Goal: Task Accomplishment & Management: Complete application form

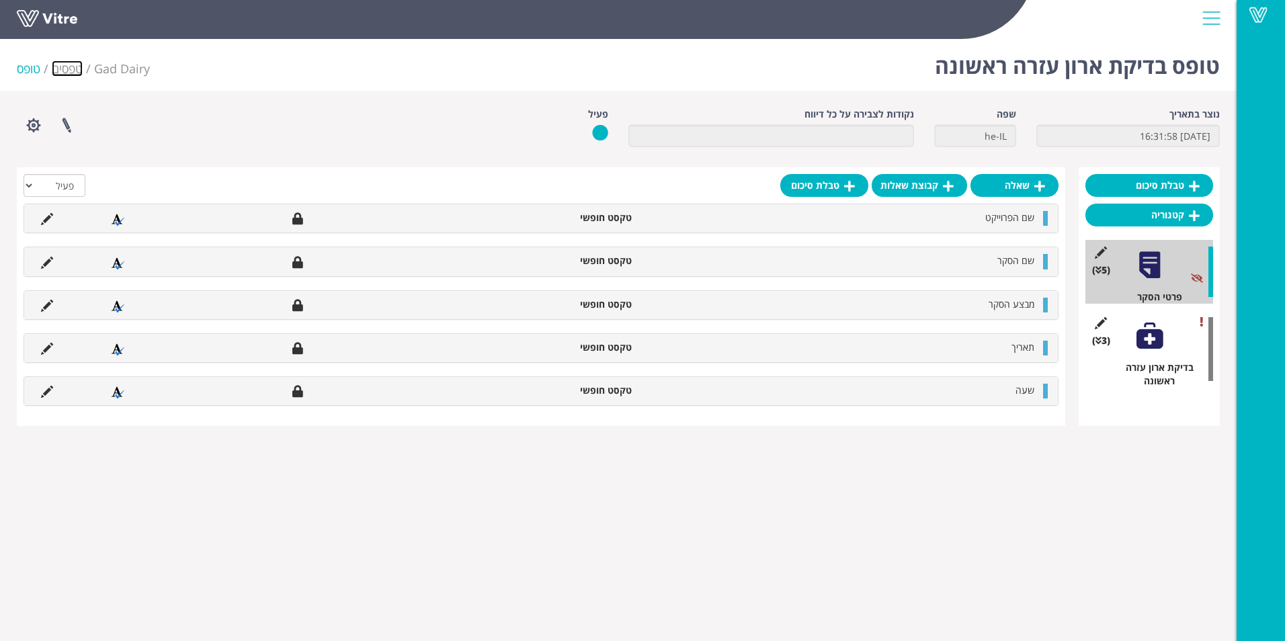
click at [64, 67] on link "טפסים" at bounding box center [67, 68] width 31 height 16
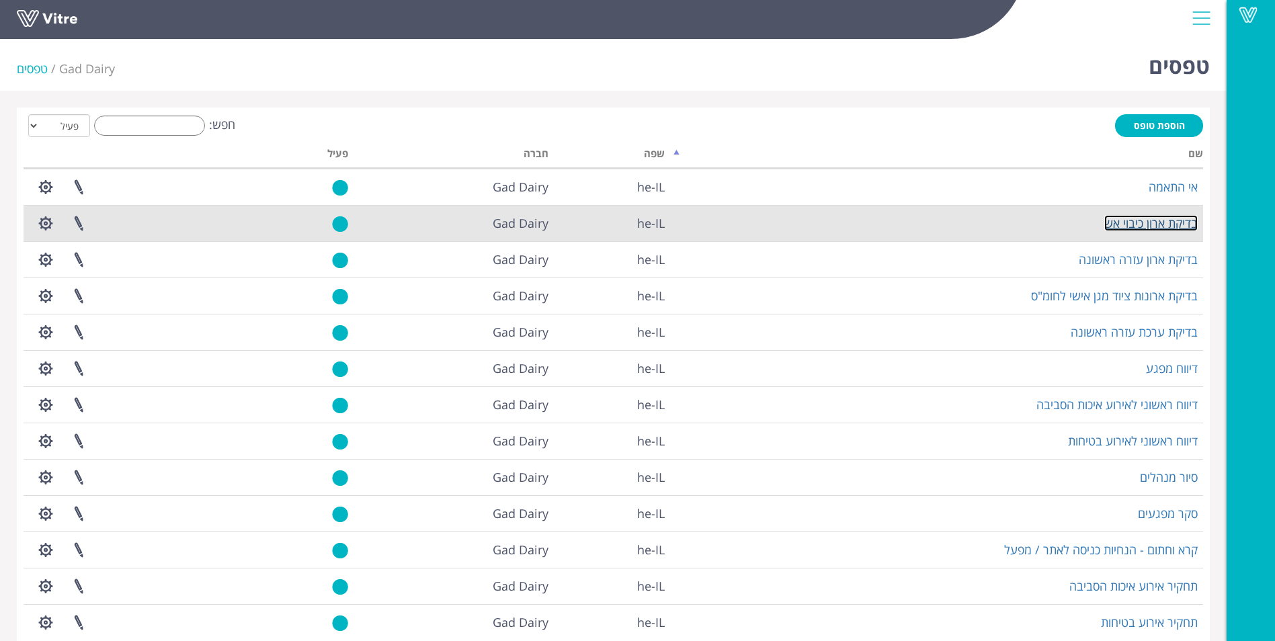
click at [1123, 222] on link "בדיקת ארון כיבוי אש" at bounding box center [1150, 223] width 93 height 16
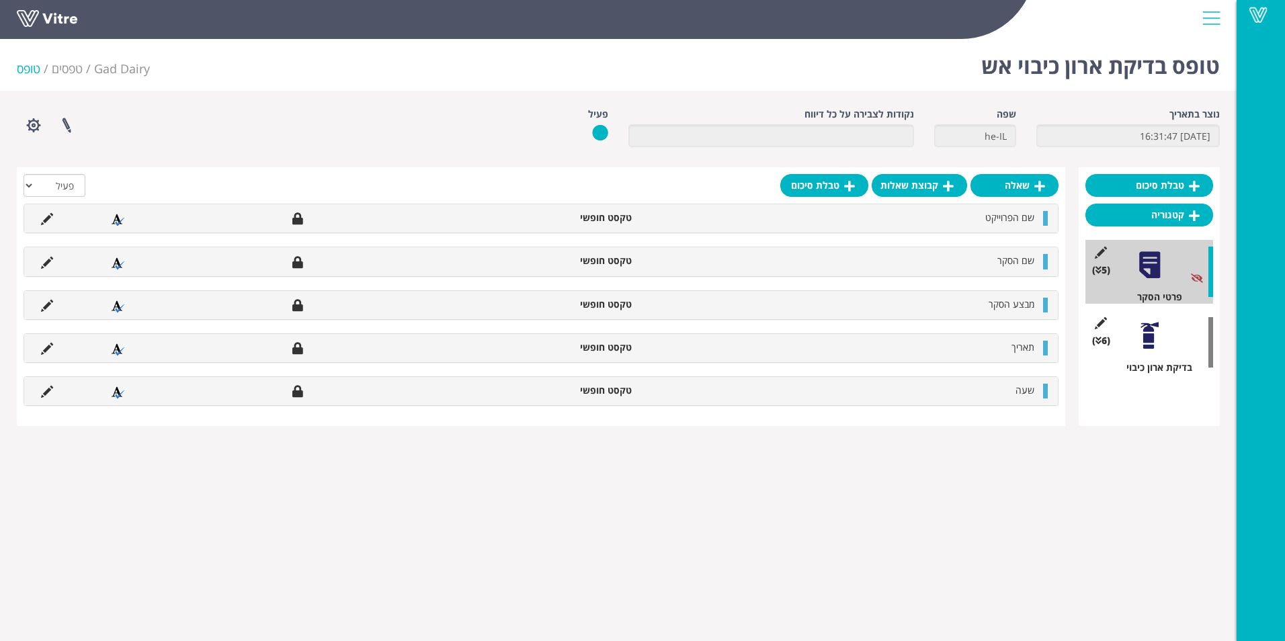
click at [1145, 340] on div at bounding box center [1149, 336] width 30 height 30
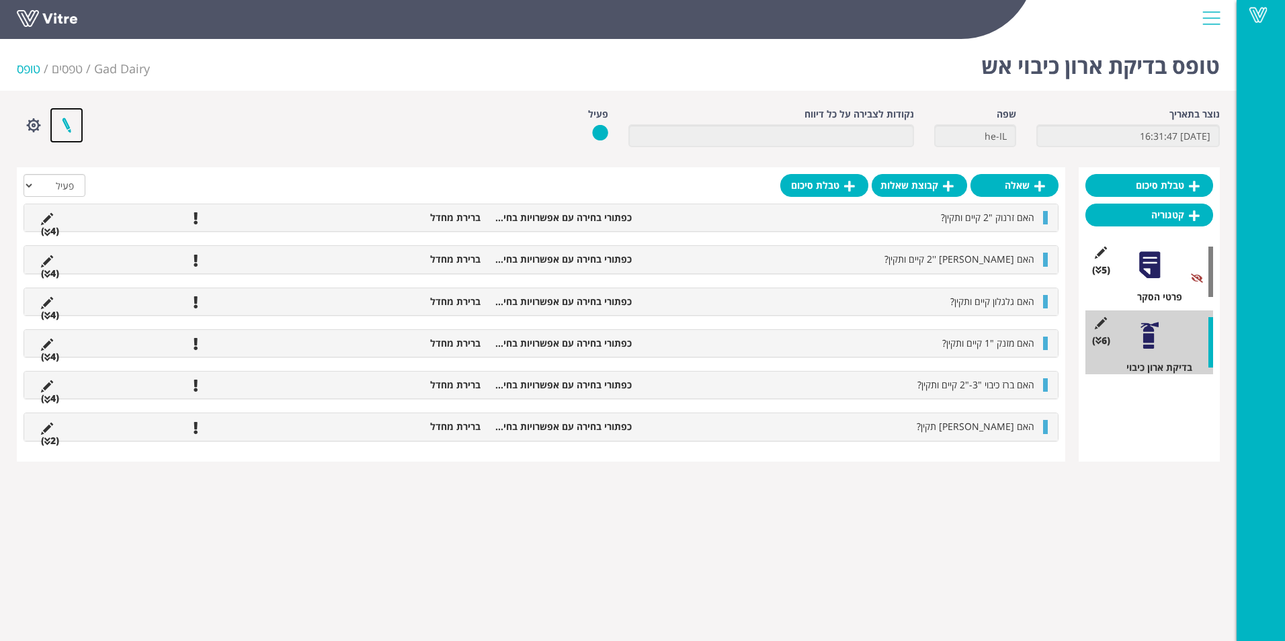
click at [70, 129] on link at bounding box center [67, 126] width 34 height 36
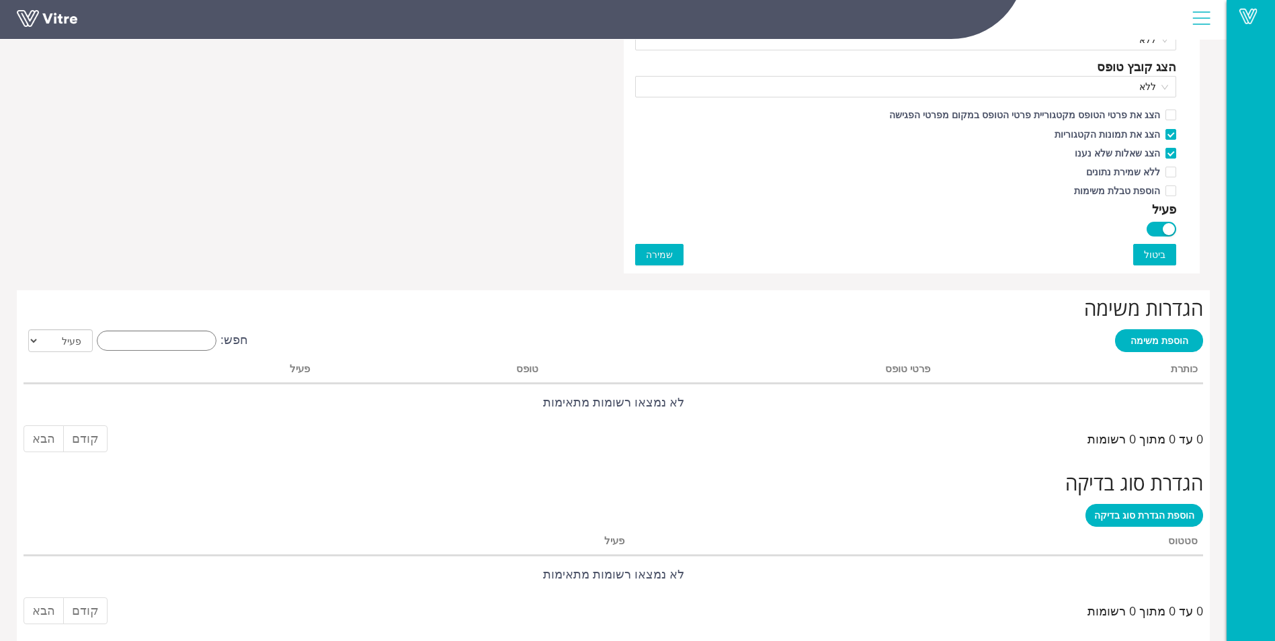
scroll to position [806, 0]
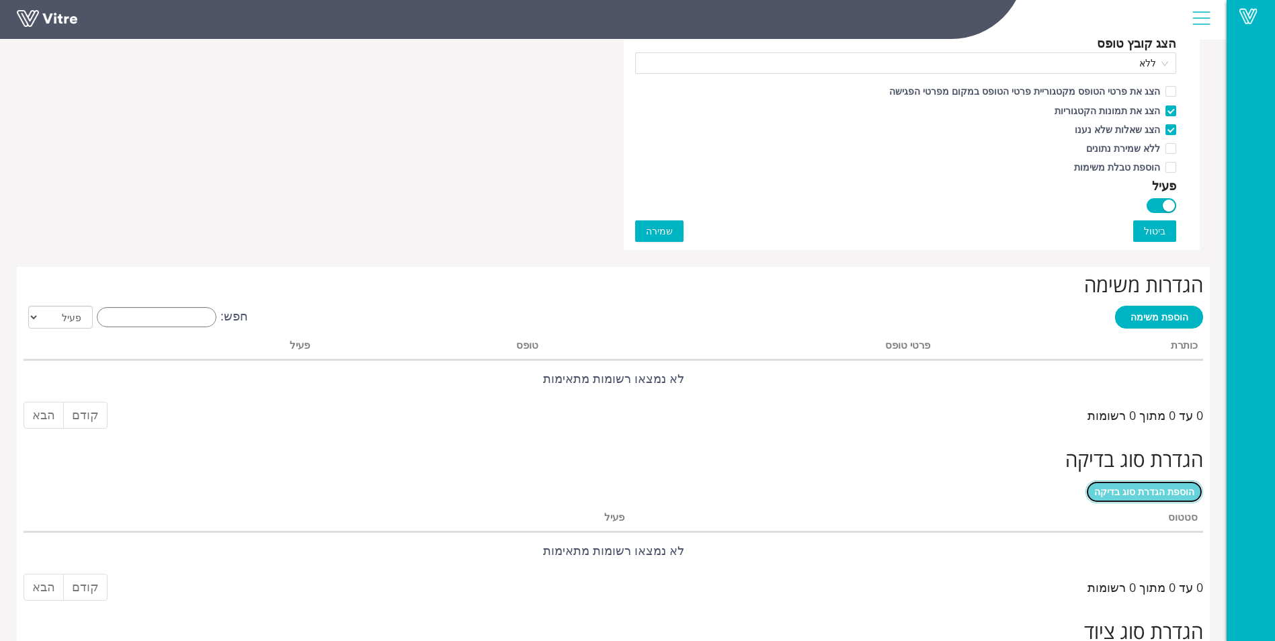
click at [1176, 490] on span "הוספת הגדרת סוג בדיקה" at bounding box center [1144, 491] width 100 height 13
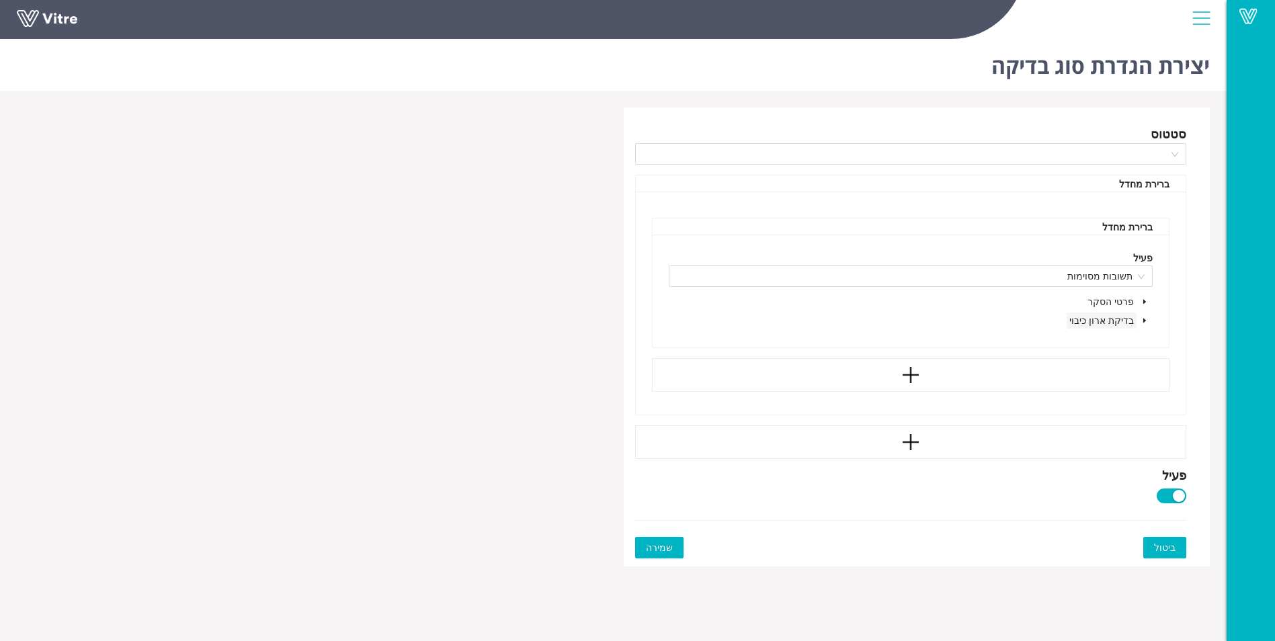
click at [1130, 319] on span "בדיקת ארון כיבוי" at bounding box center [1101, 320] width 65 height 13
click at [1145, 319] on icon "caret-down" at bounding box center [1144, 320] width 7 height 7
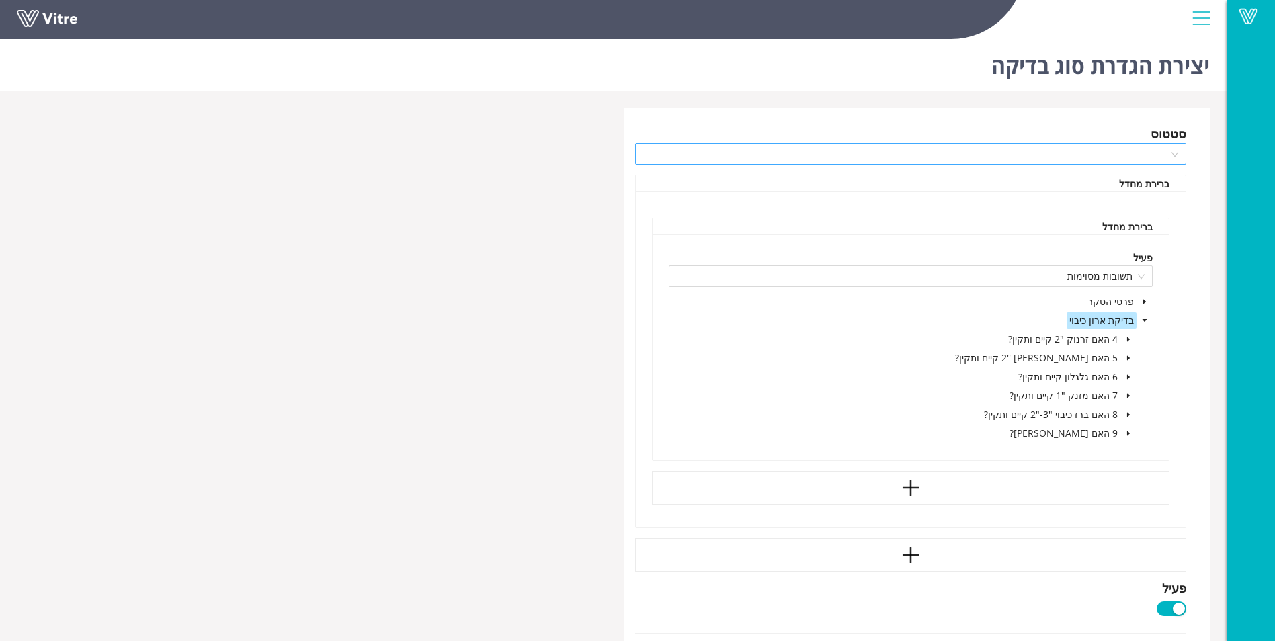
click at [1179, 153] on div at bounding box center [911, 154] width 552 height 22
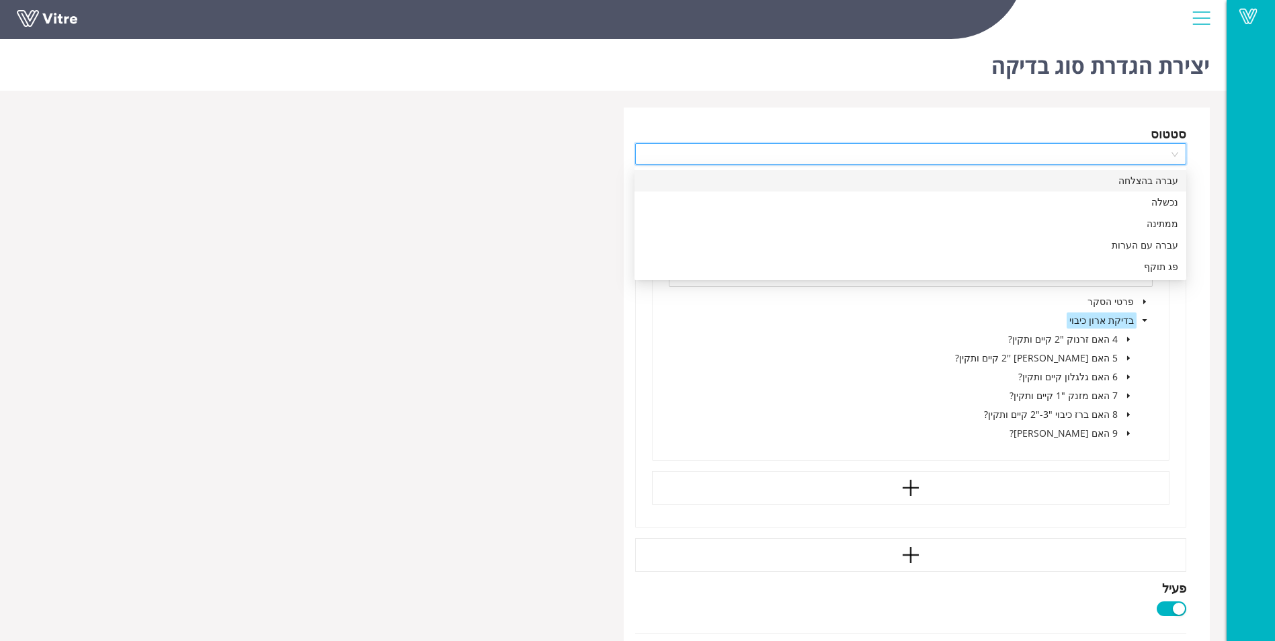
click at [1176, 180] on div "עברה בהצלחה" at bounding box center [911, 180] width 536 height 15
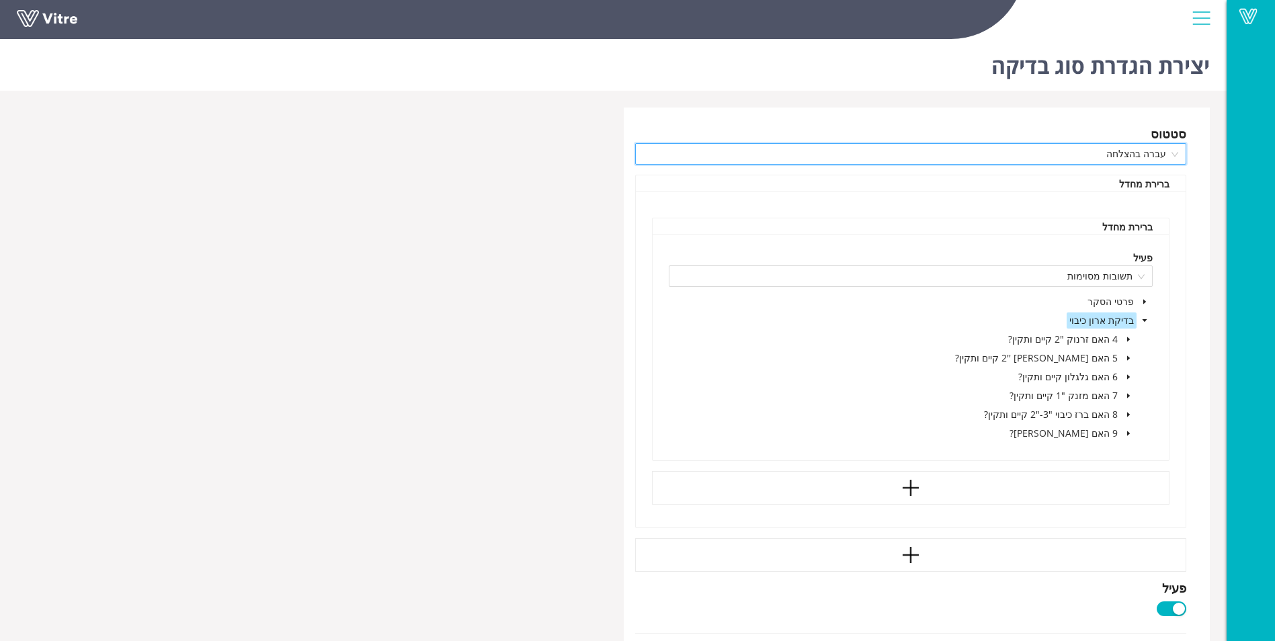
click at [1130, 337] on icon "caret-down" at bounding box center [1128, 339] width 7 height 7
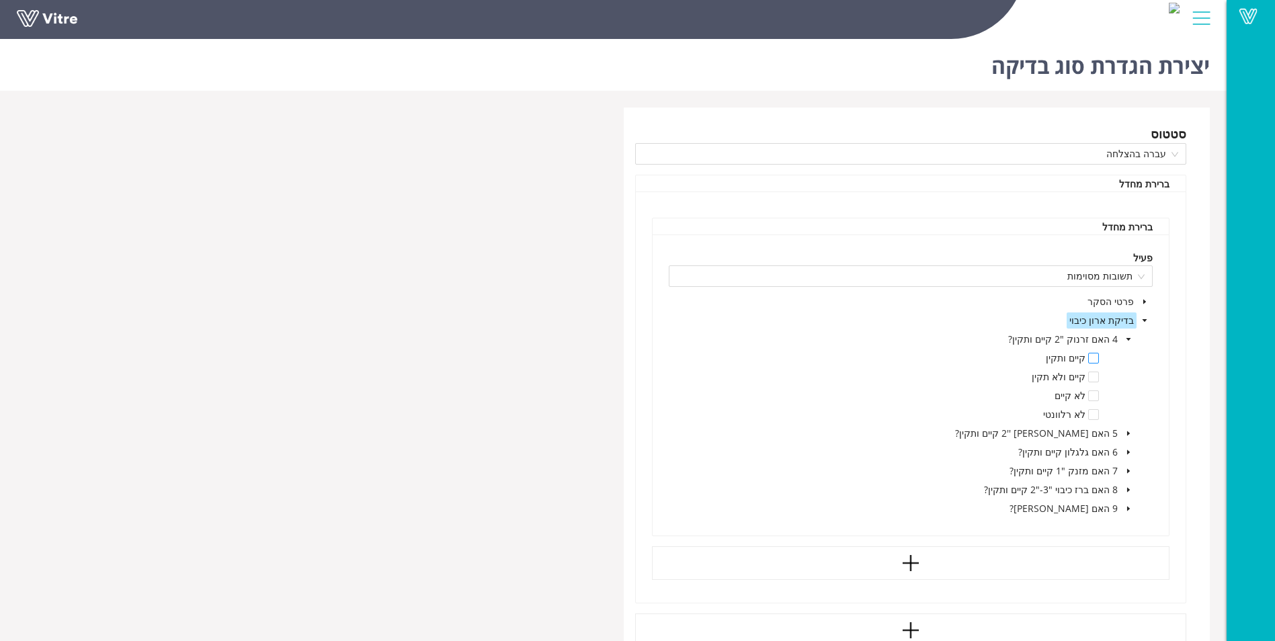
click at [1091, 360] on span at bounding box center [1093, 358] width 11 height 11
click at [1130, 433] on icon "caret-down" at bounding box center [1128, 433] width 7 height 7
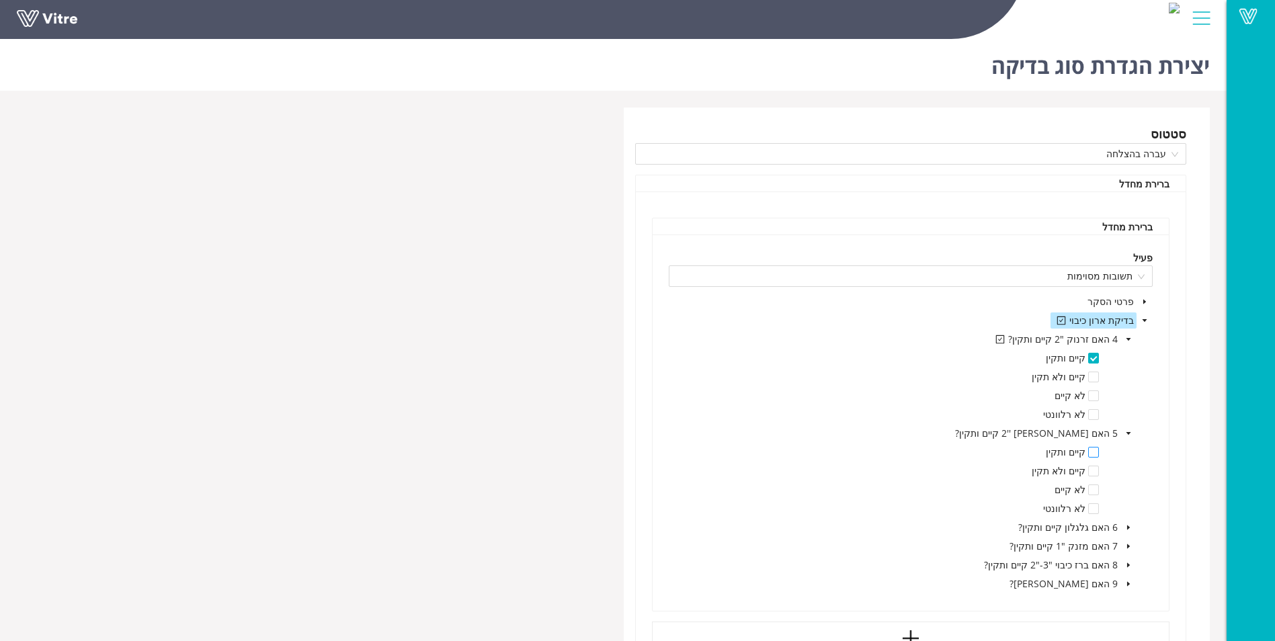
click at [1089, 452] on span at bounding box center [1093, 452] width 11 height 11
click at [1132, 528] on span at bounding box center [1128, 528] width 16 height 16
click at [1089, 544] on span at bounding box center [1093, 546] width 11 height 11
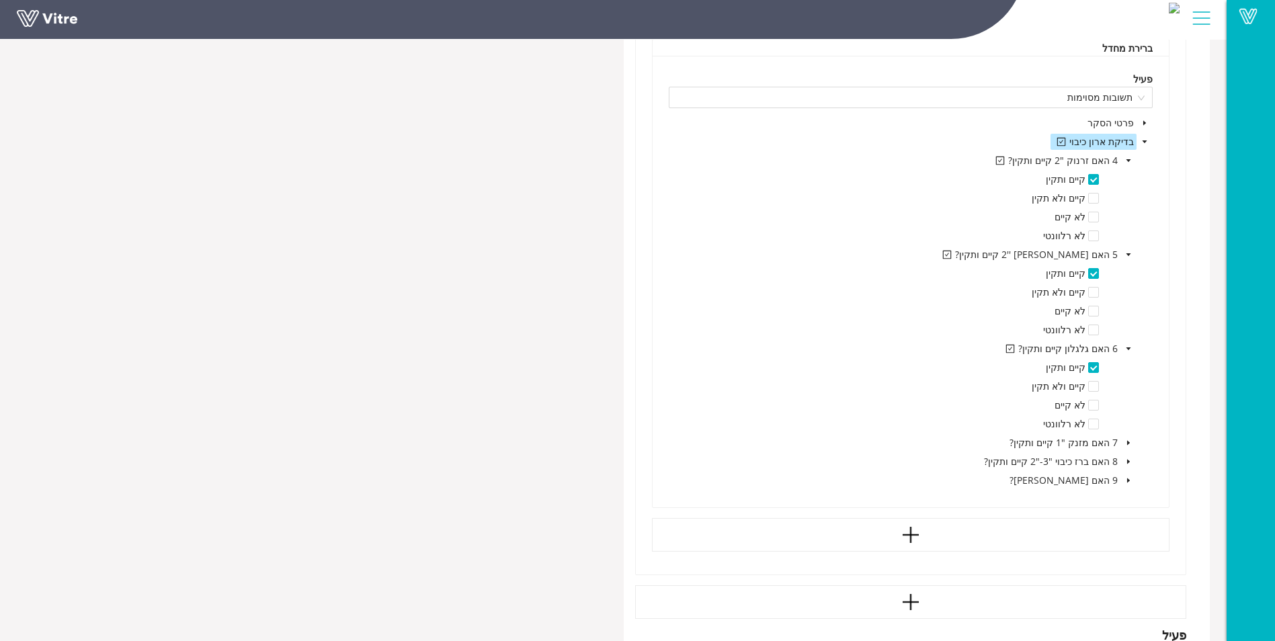
scroll to position [202, 0]
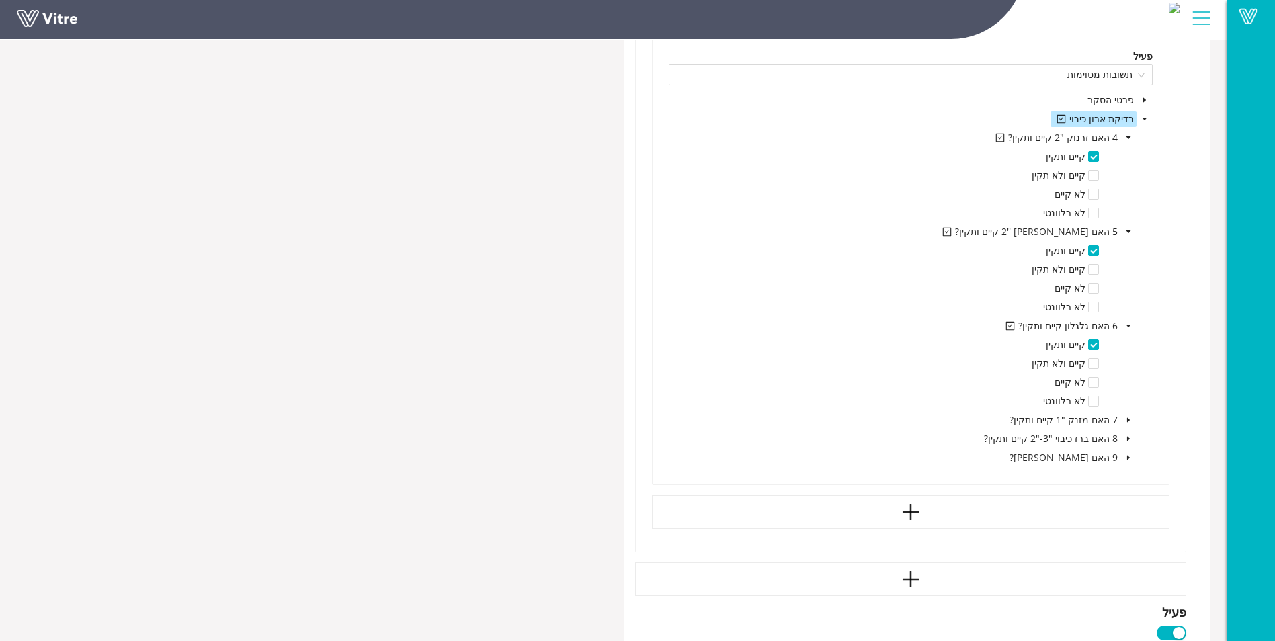
click at [1126, 420] on icon "caret-down" at bounding box center [1128, 420] width 7 height 7
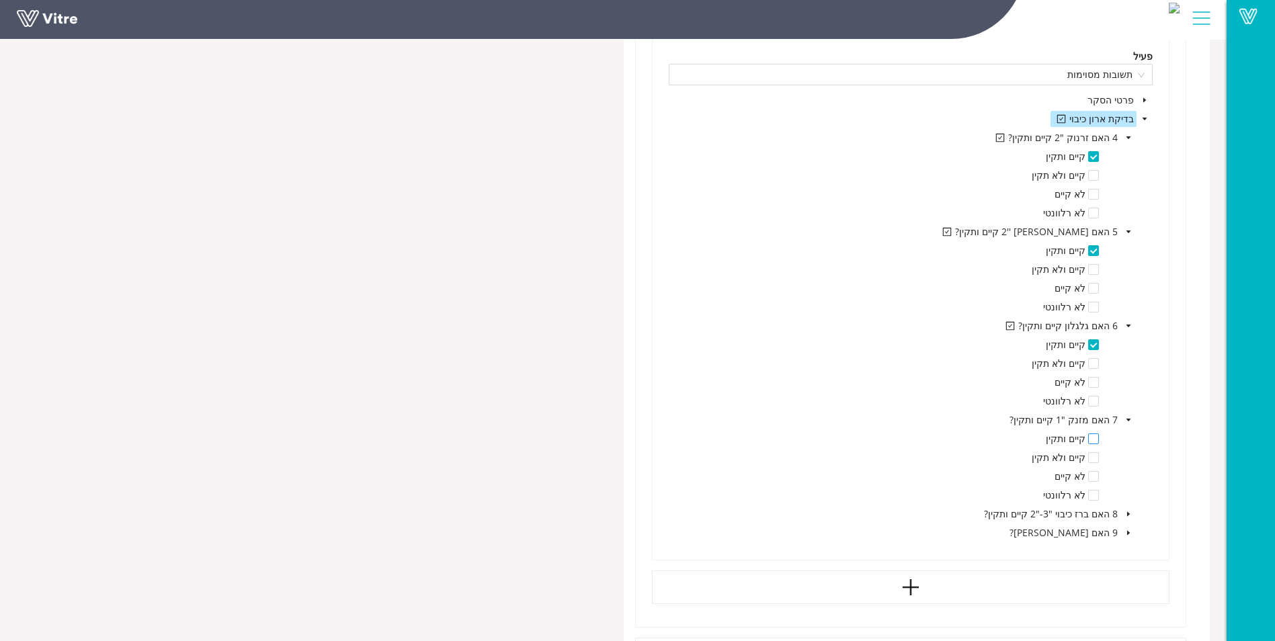
click at [1093, 442] on span at bounding box center [1093, 438] width 11 height 11
click at [1126, 512] on icon "caret-down" at bounding box center [1128, 514] width 7 height 7
click at [1091, 534] on span at bounding box center [1093, 533] width 11 height 11
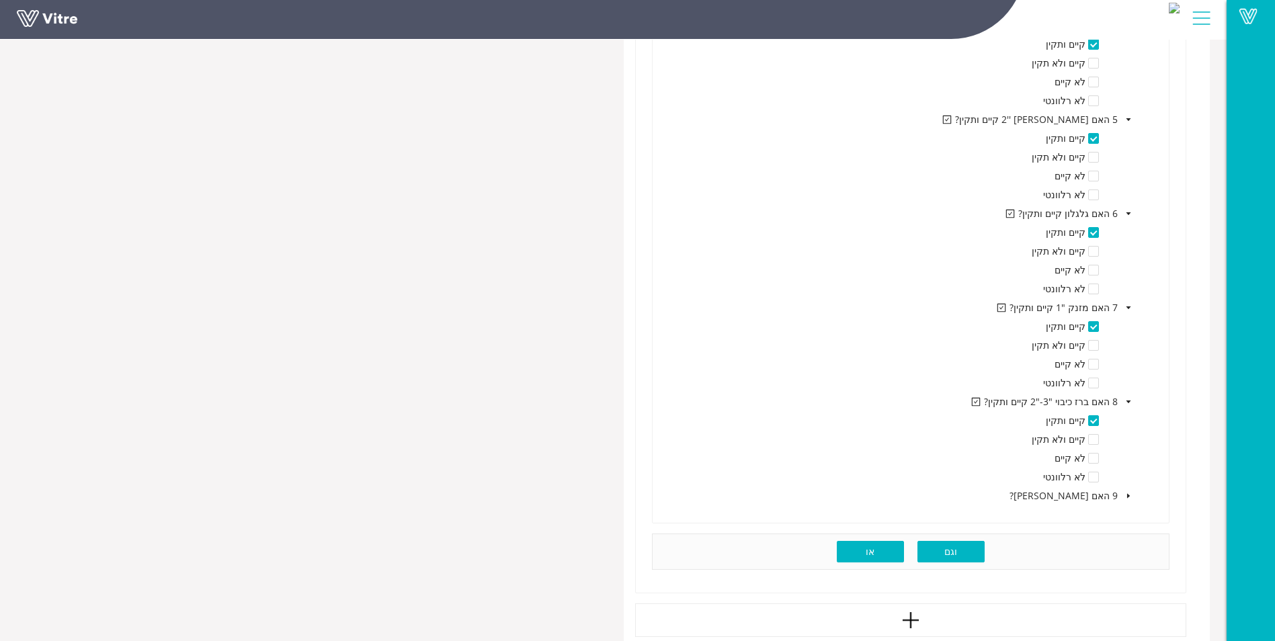
scroll to position [336, 0]
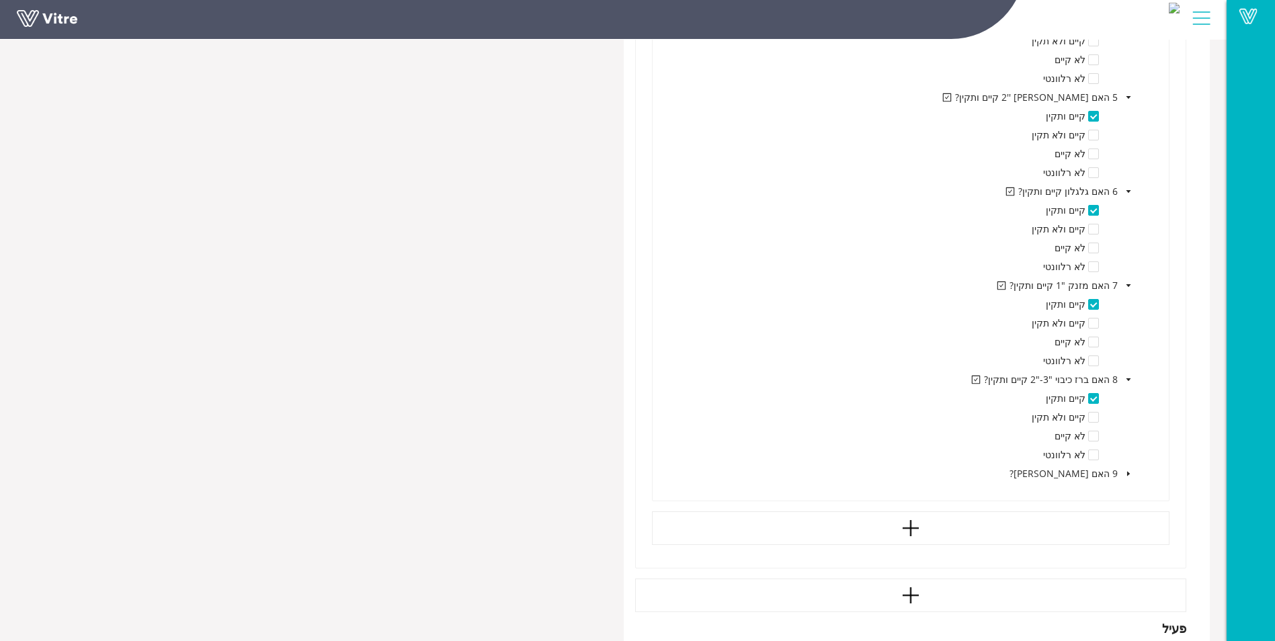
click at [1130, 472] on icon "caret-down" at bounding box center [1128, 473] width 7 height 7
click at [1130, 473] on icon "caret-down" at bounding box center [1128, 473] width 5 height 3
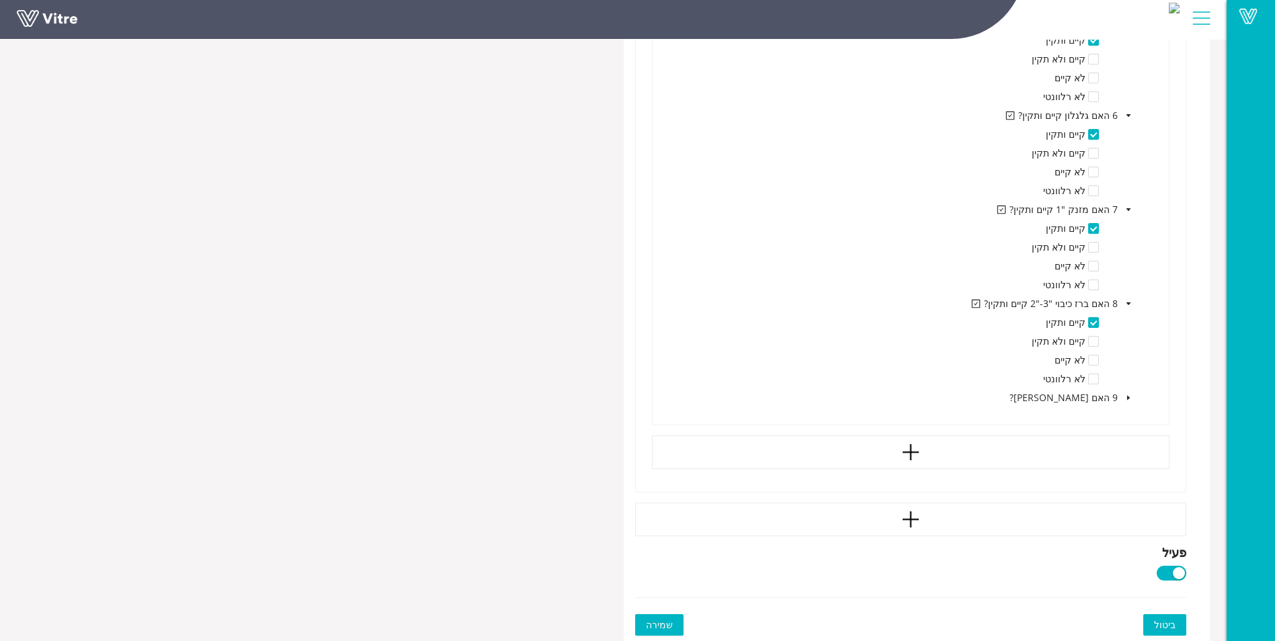
scroll to position [415, 0]
click at [657, 623] on span "שמירה" at bounding box center [659, 622] width 27 height 15
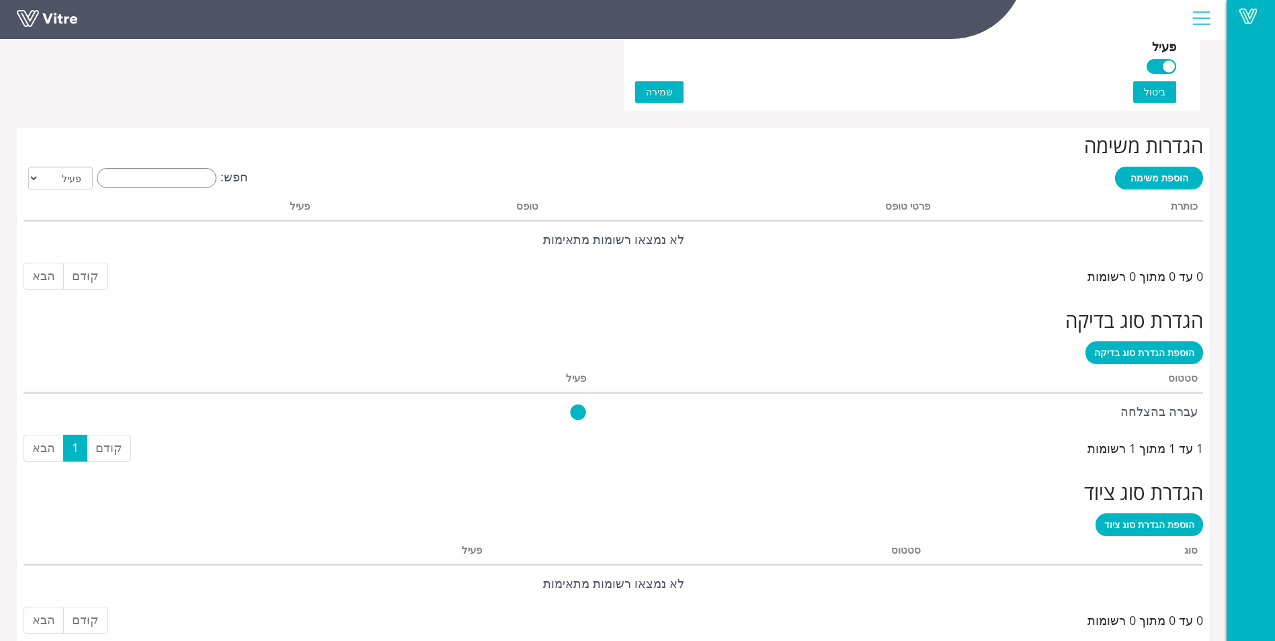
scroll to position [951, 0]
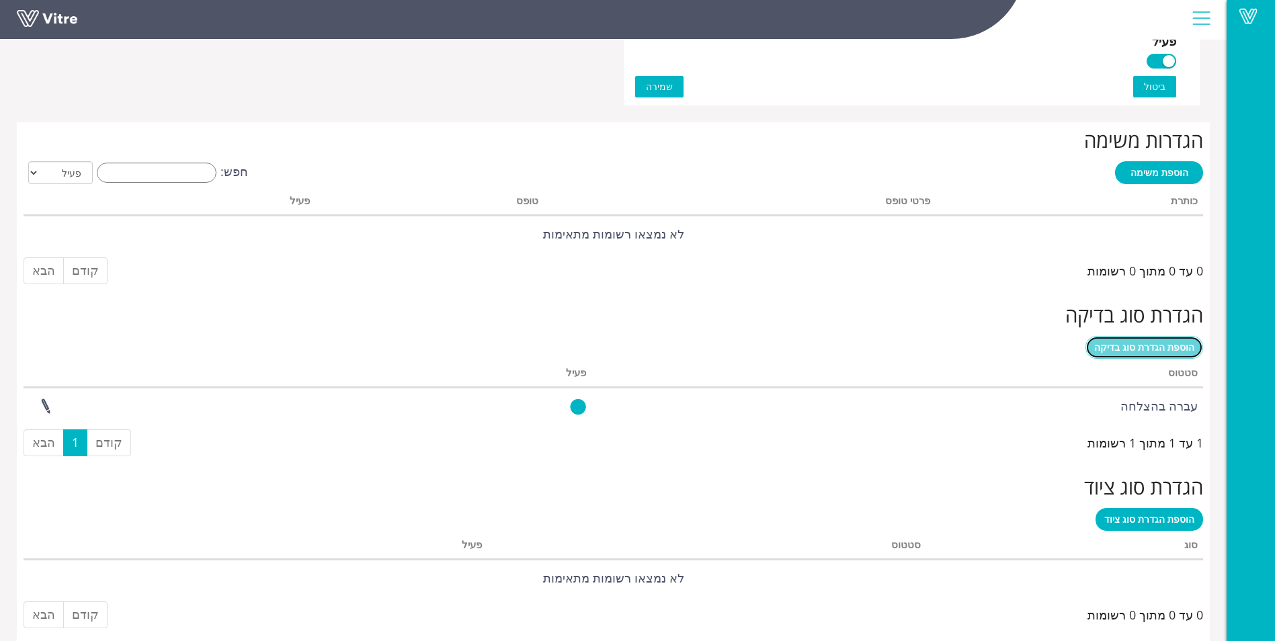
click at [1156, 347] on span "הוספת הגדרת סוג בדיקה" at bounding box center [1144, 347] width 100 height 13
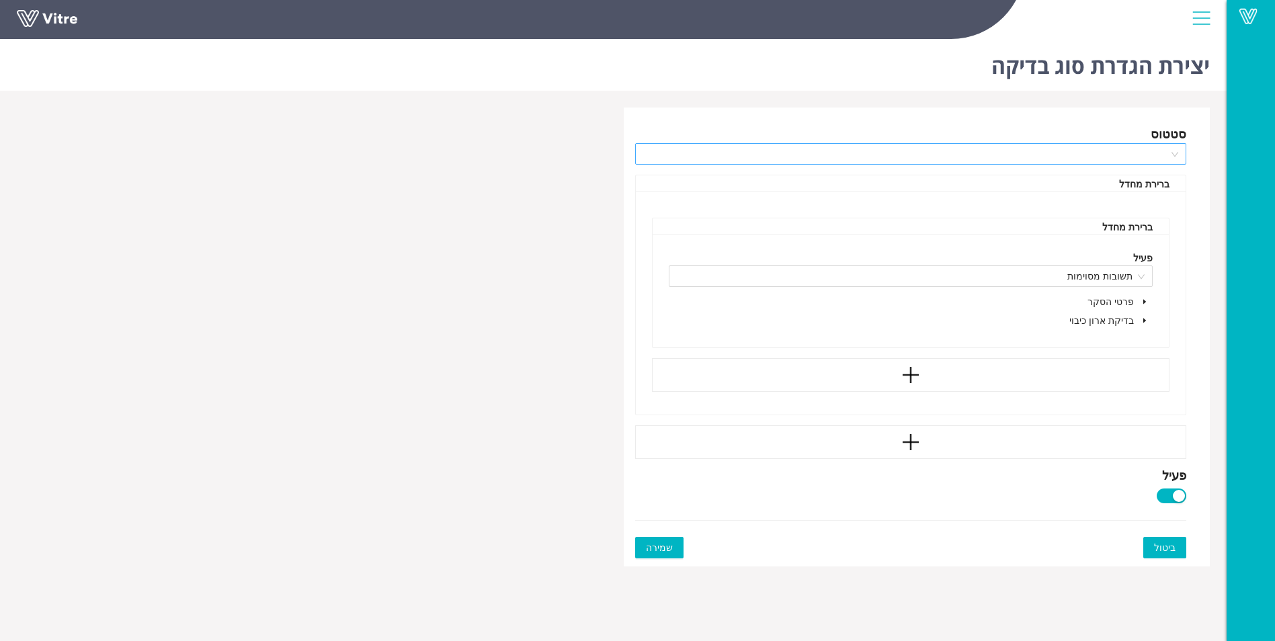
click at [1184, 149] on div at bounding box center [911, 154] width 552 height 22
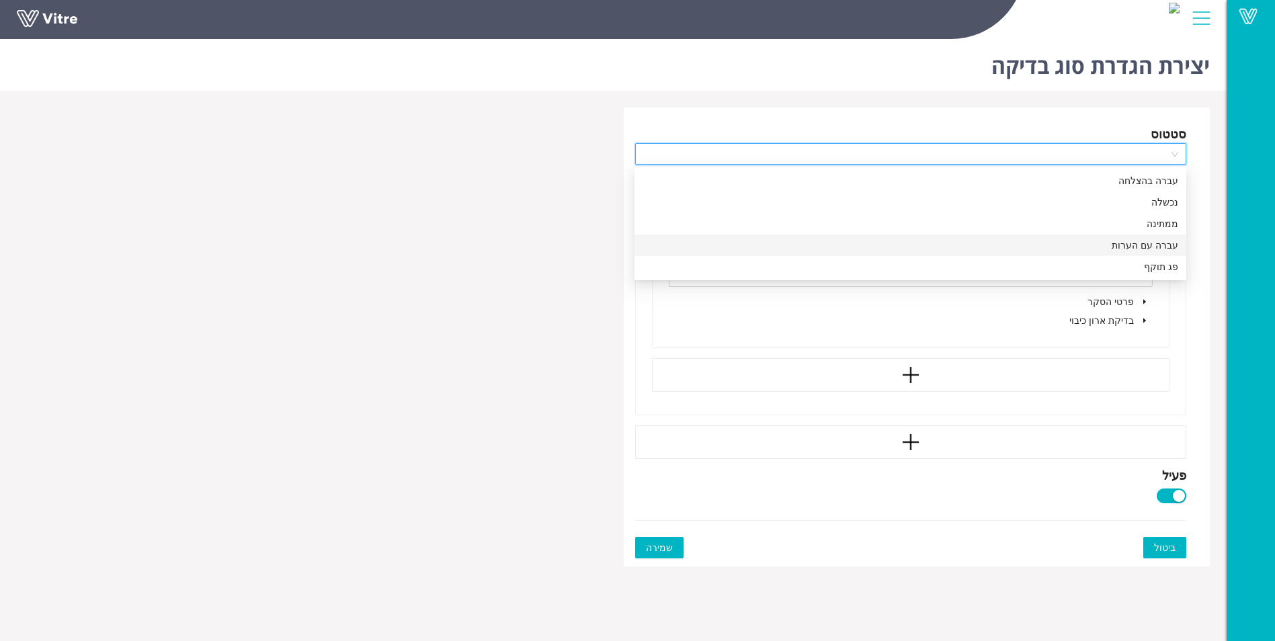
click at [1171, 242] on div "עברה עם הערות" at bounding box center [911, 245] width 536 height 15
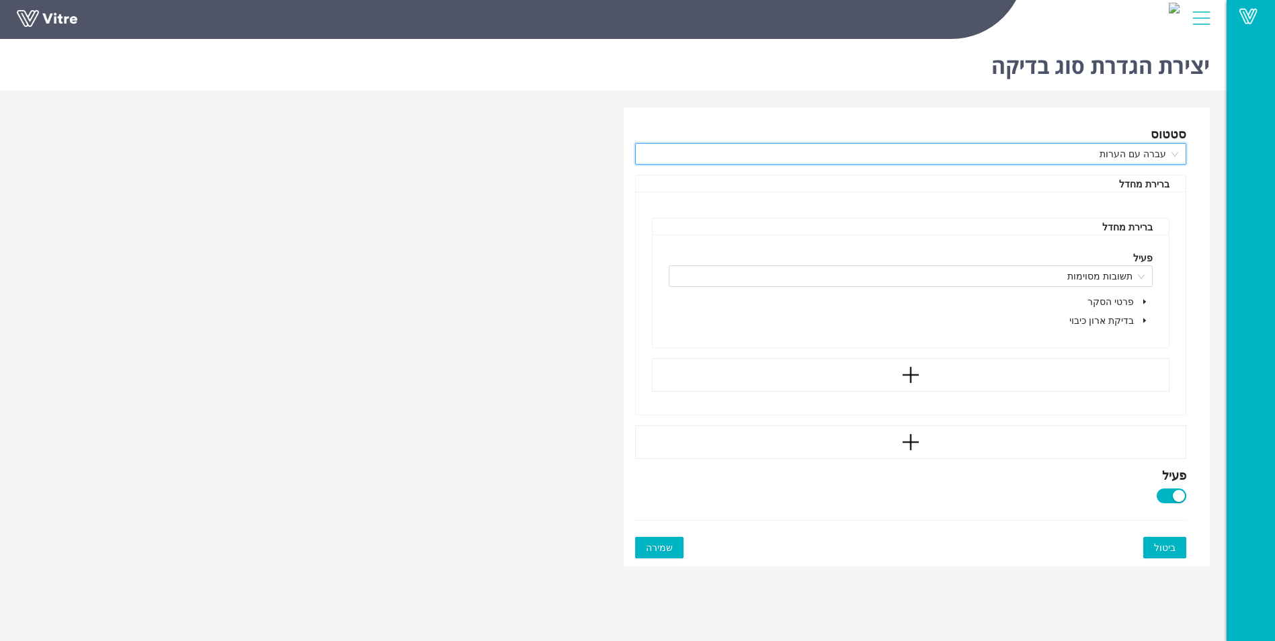
click at [1141, 319] on icon "caret-down" at bounding box center [1144, 320] width 7 height 7
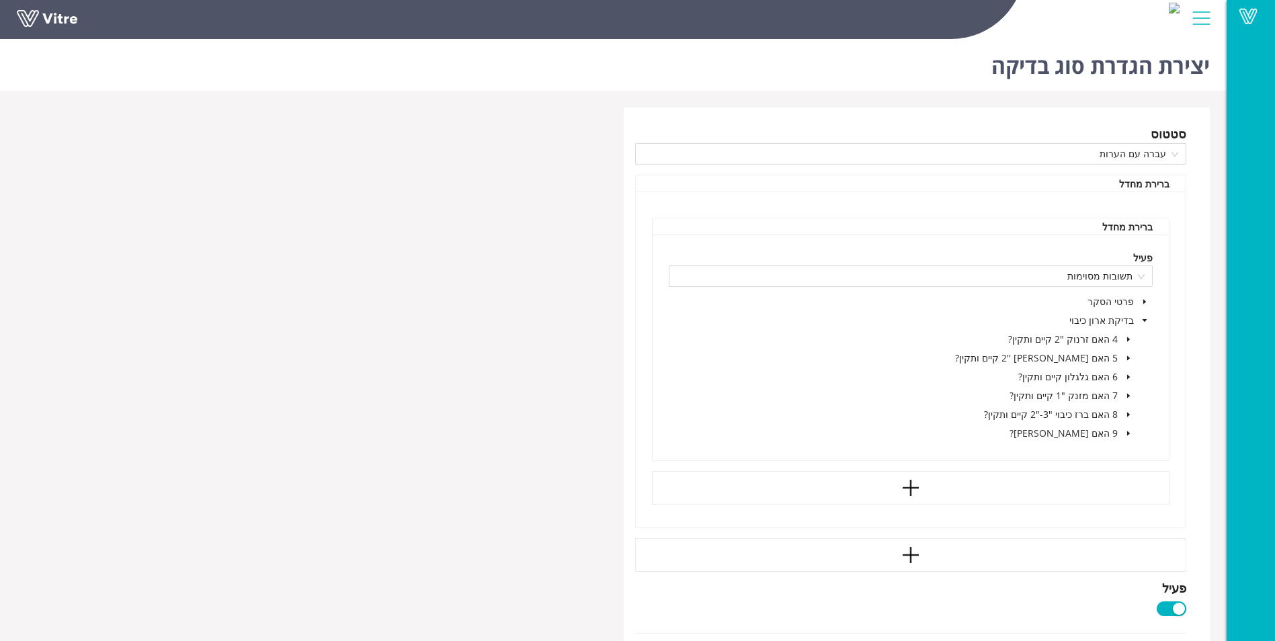
click at [1131, 339] on icon "caret-down" at bounding box center [1128, 339] width 7 height 7
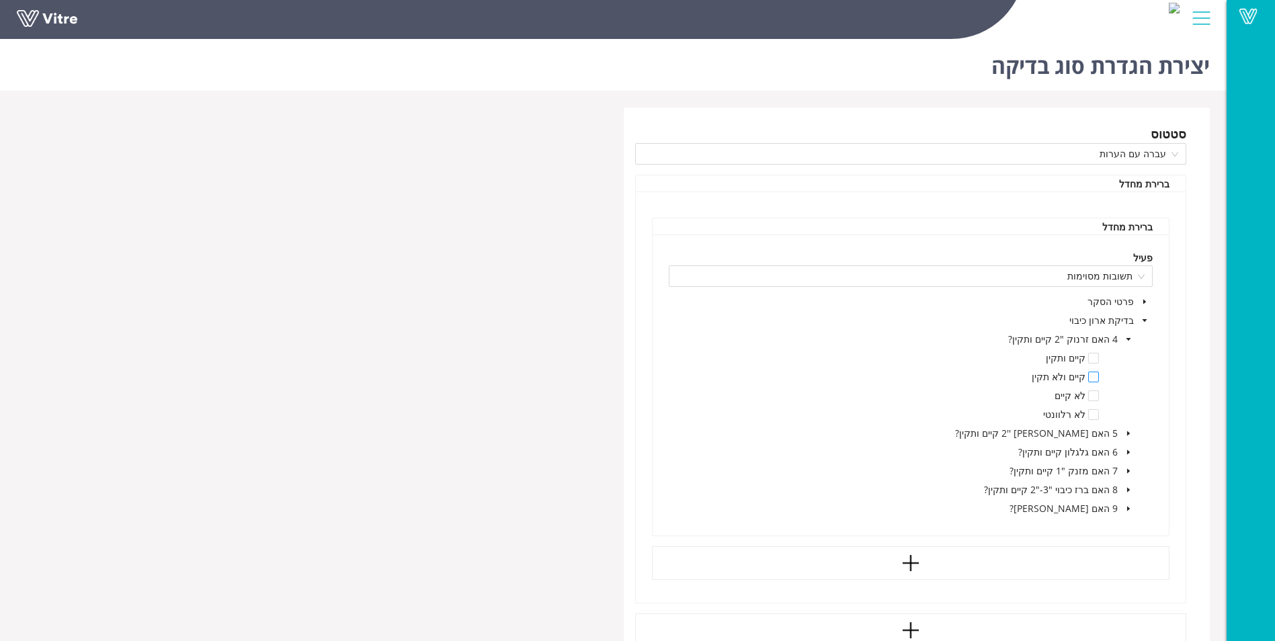
click at [1089, 375] on span at bounding box center [1093, 377] width 11 height 11
click at [1137, 278] on span "תשובות מסוימות" at bounding box center [911, 276] width 468 height 20
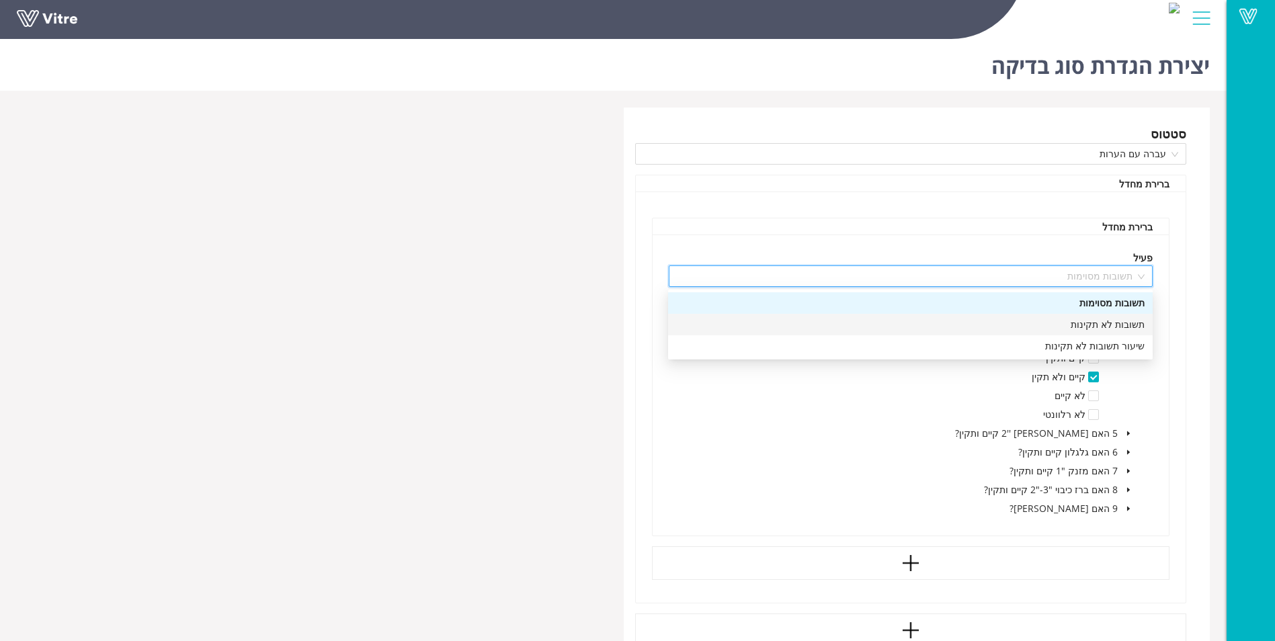
click at [1140, 323] on div "תשובות לא תקינות" at bounding box center [910, 324] width 468 height 15
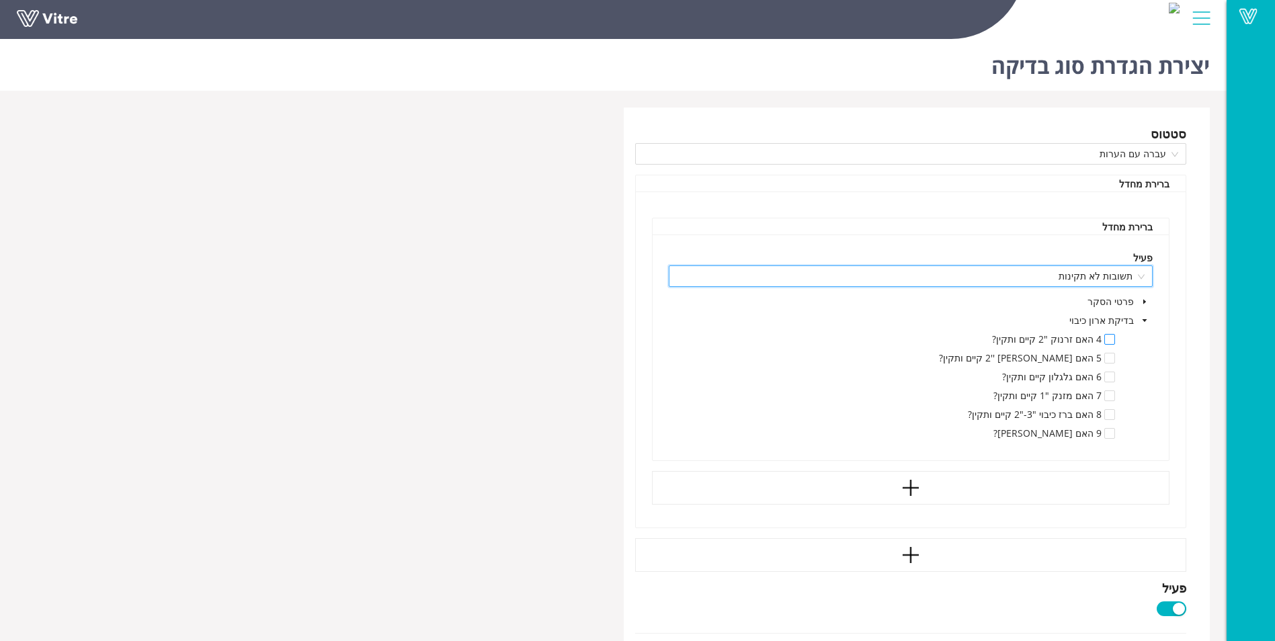
click at [1108, 337] on span at bounding box center [1109, 339] width 11 height 11
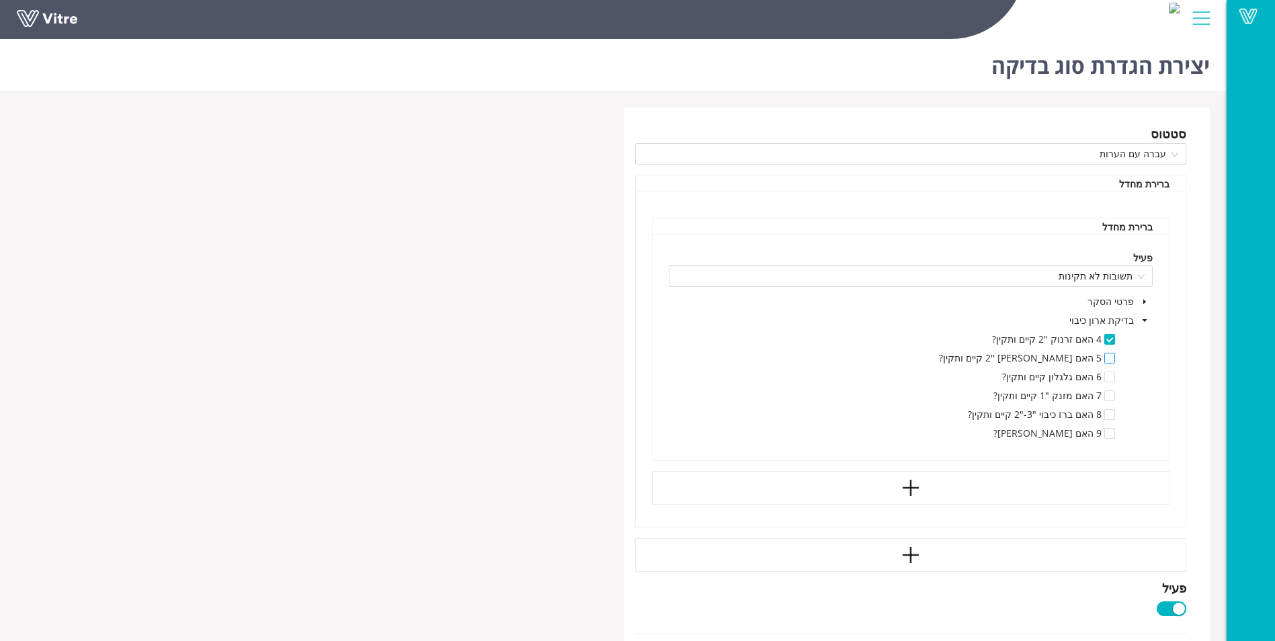
click at [1110, 359] on span at bounding box center [1109, 358] width 11 height 11
click at [1109, 377] on span at bounding box center [1109, 377] width 11 height 11
click at [1112, 396] on span at bounding box center [1109, 395] width 11 height 11
click at [1112, 409] on span at bounding box center [1109, 414] width 11 height 11
click at [1114, 430] on span at bounding box center [1109, 433] width 11 height 11
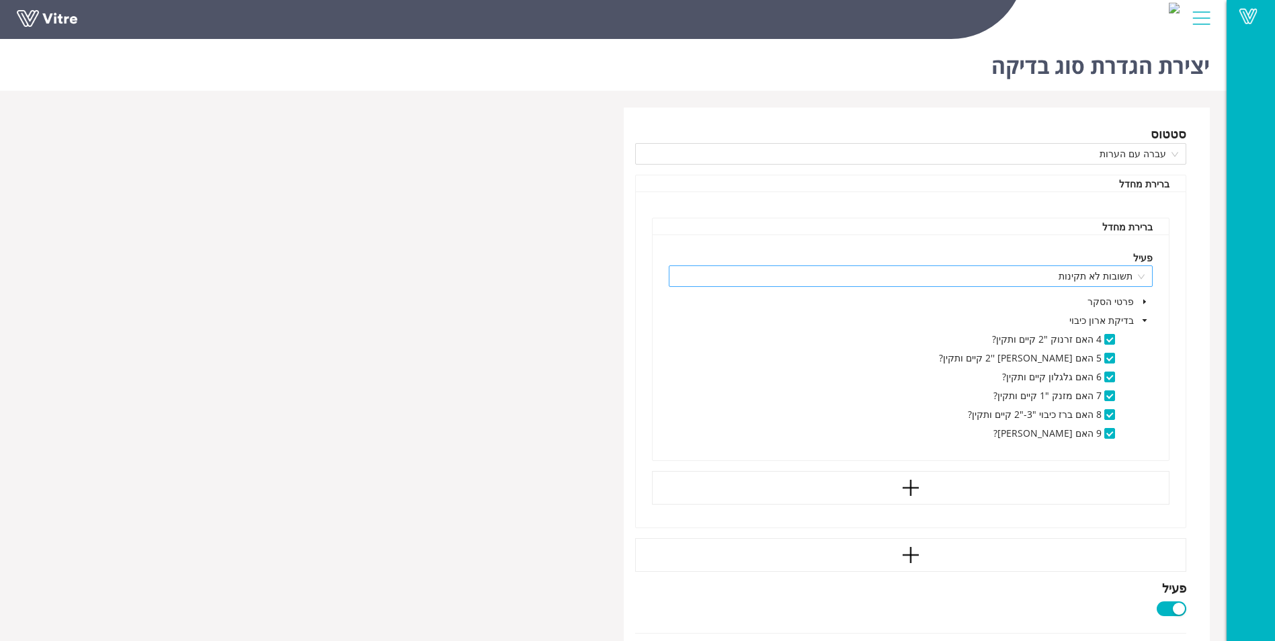
click at [1139, 280] on span "תשובות לא תקינות" at bounding box center [911, 276] width 468 height 20
click at [1149, 274] on div "תשובות לא תקינות" at bounding box center [911, 276] width 485 height 22
click at [1109, 337] on span at bounding box center [1109, 339] width 11 height 11
click at [1106, 355] on span at bounding box center [1109, 358] width 11 height 11
click at [1138, 274] on span "תשובות לא תקינות" at bounding box center [911, 276] width 468 height 20
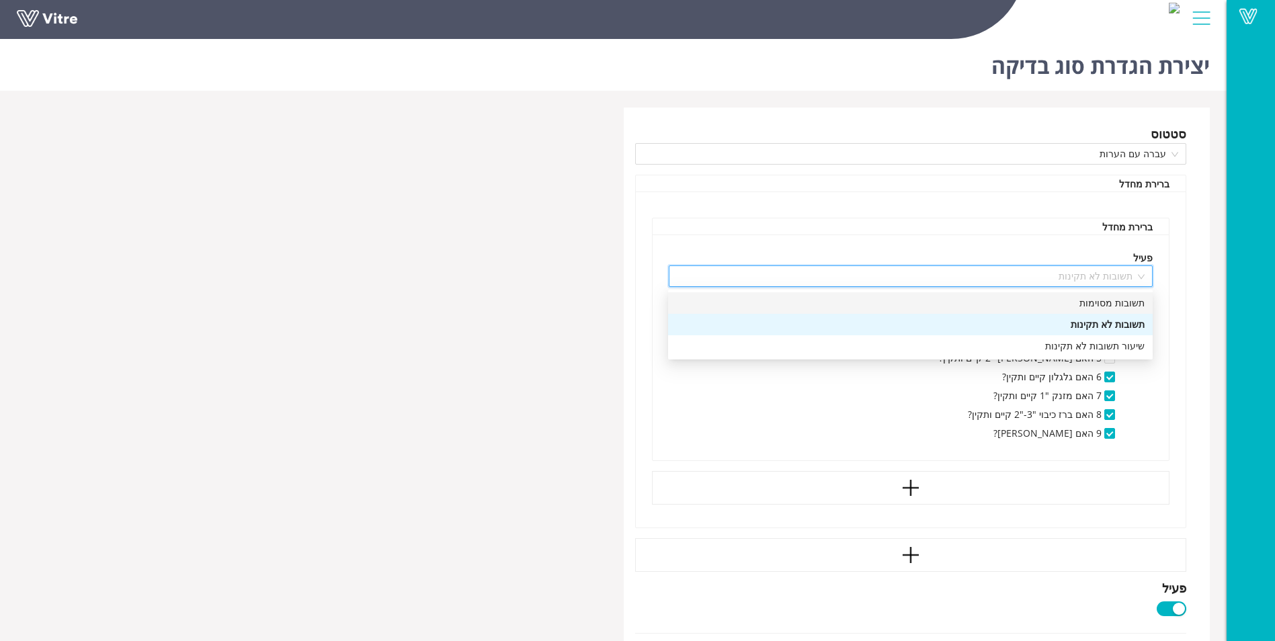
click at [1128, 296] on div "תשובות מסוימות" at bounding box center [910, 303] width 468 height 15
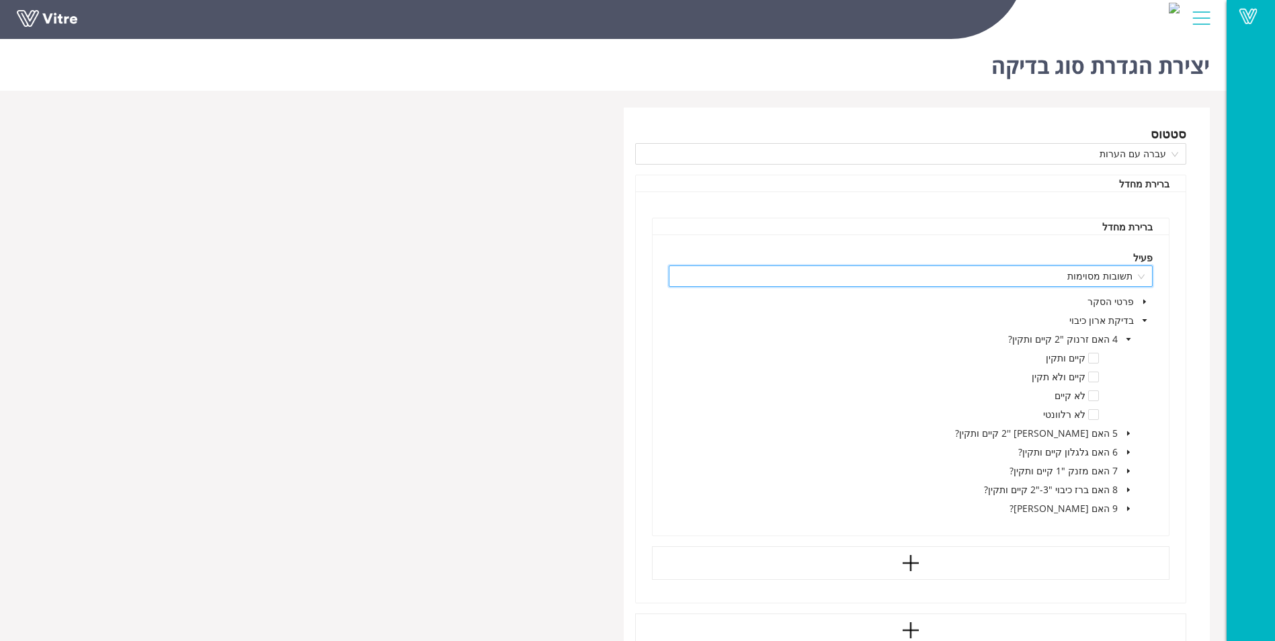
click at [1132, 341] on span at bounding box center [1128, 339] width 16 height 16
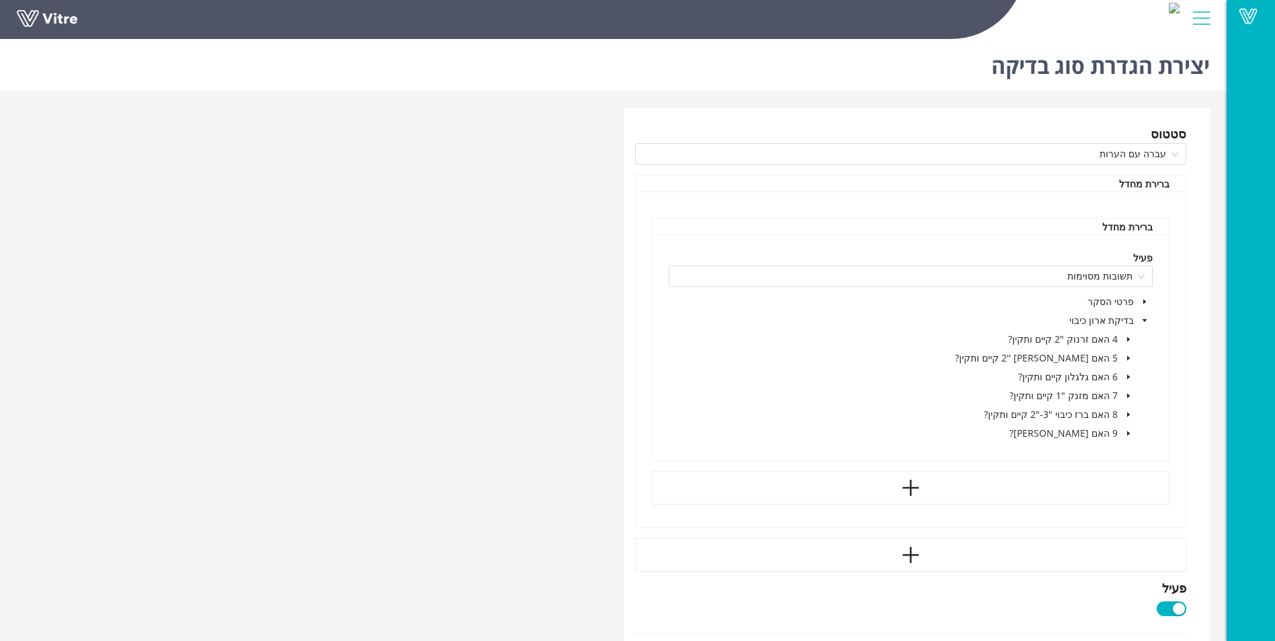
click at [1129, 433] on icon "caret-down" at bounding box center [1128, 433] width 3 height 5
click at [1093, 472] on span at bounding box center [1093, 471] width 11 height 11
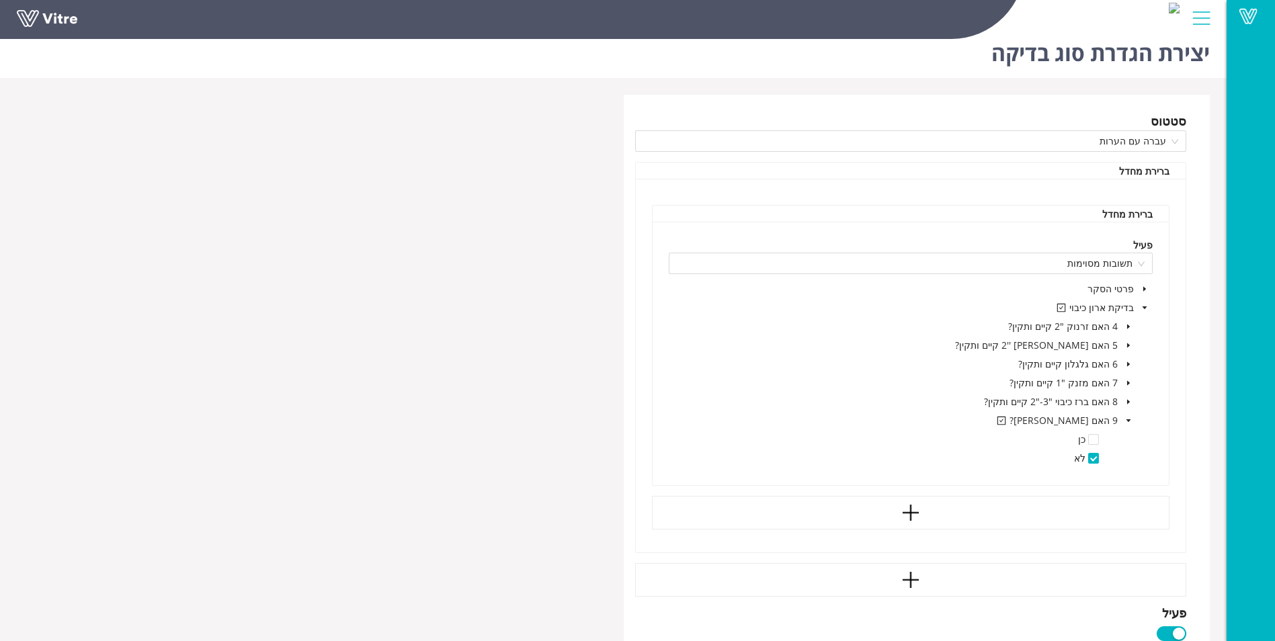
scroll to position [76, 0]
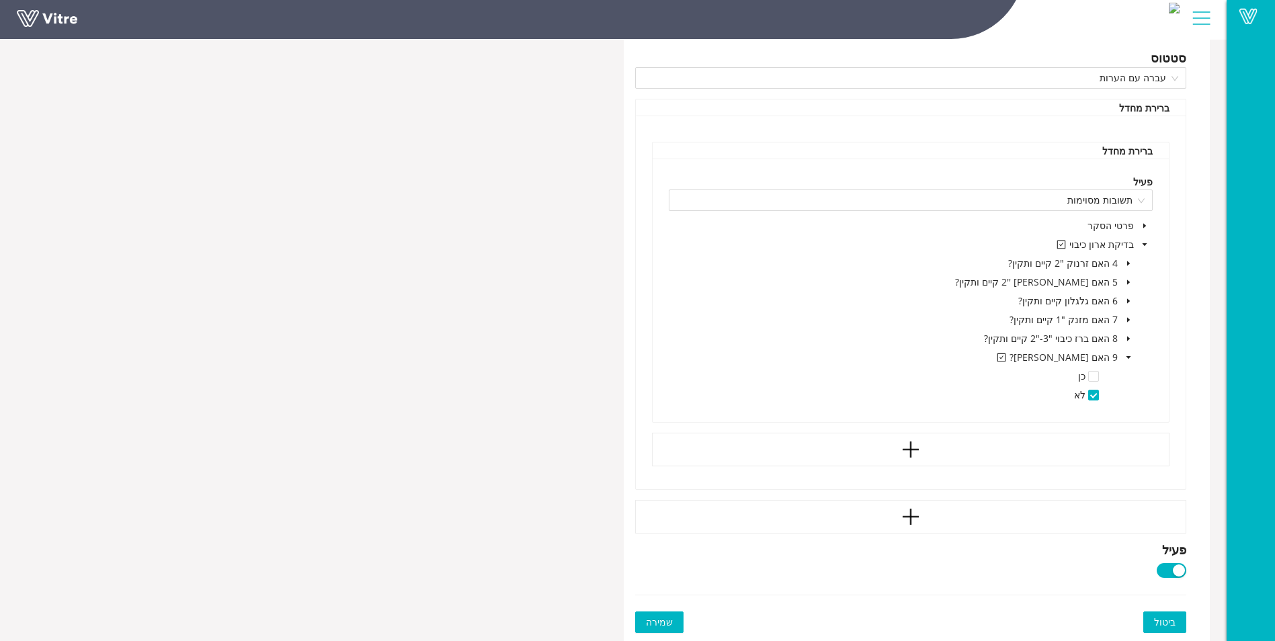
click at [653, 622] on span "שמירה" at bounding box center [659, 622] width 27 height 15
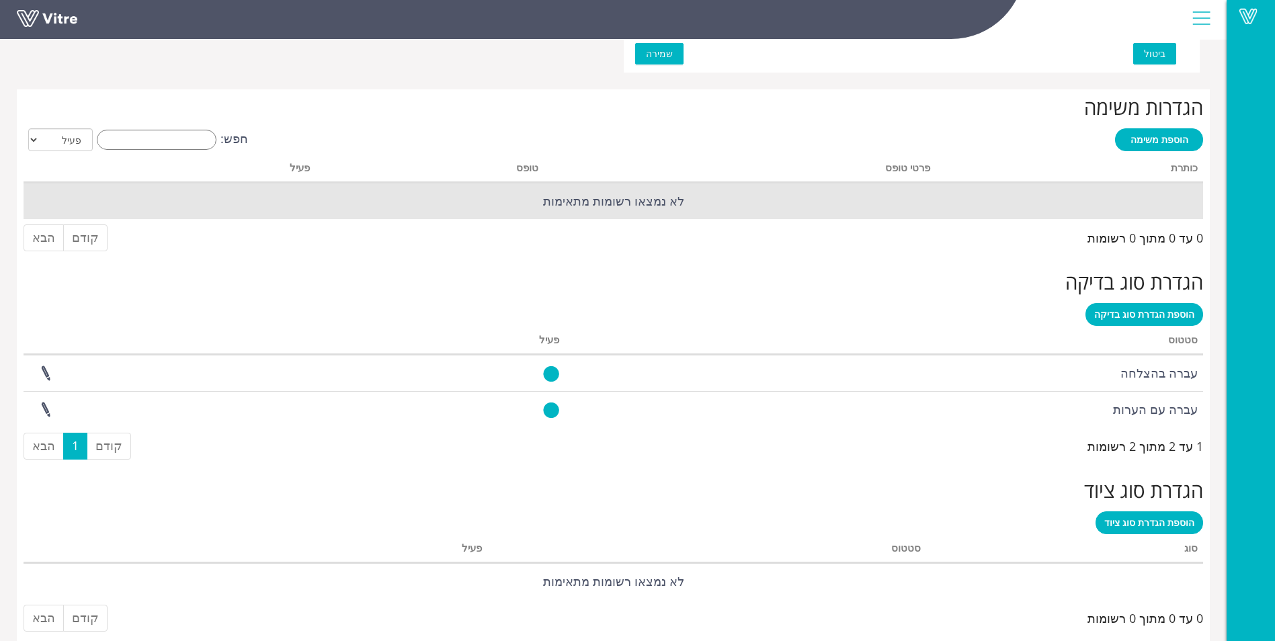
scroll to position [987, 0]
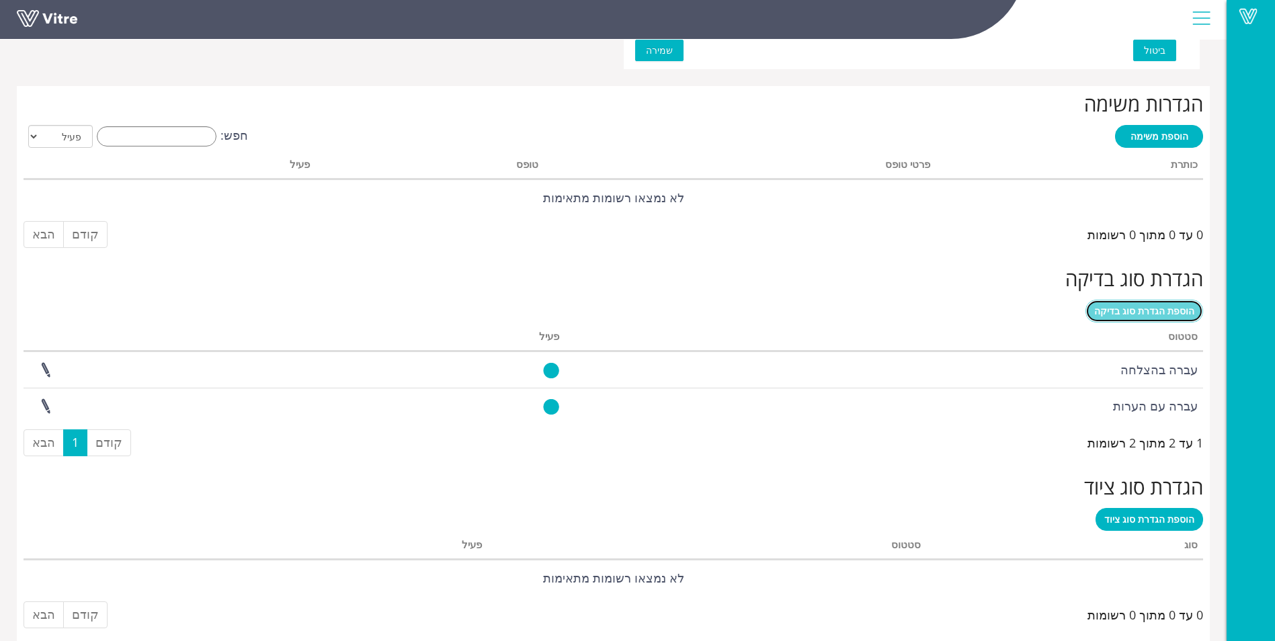
click at [1171, 313] on span "הוספת הגדרת סוג בדיקה" at bounding box center [1144, 310] width 100 height 13
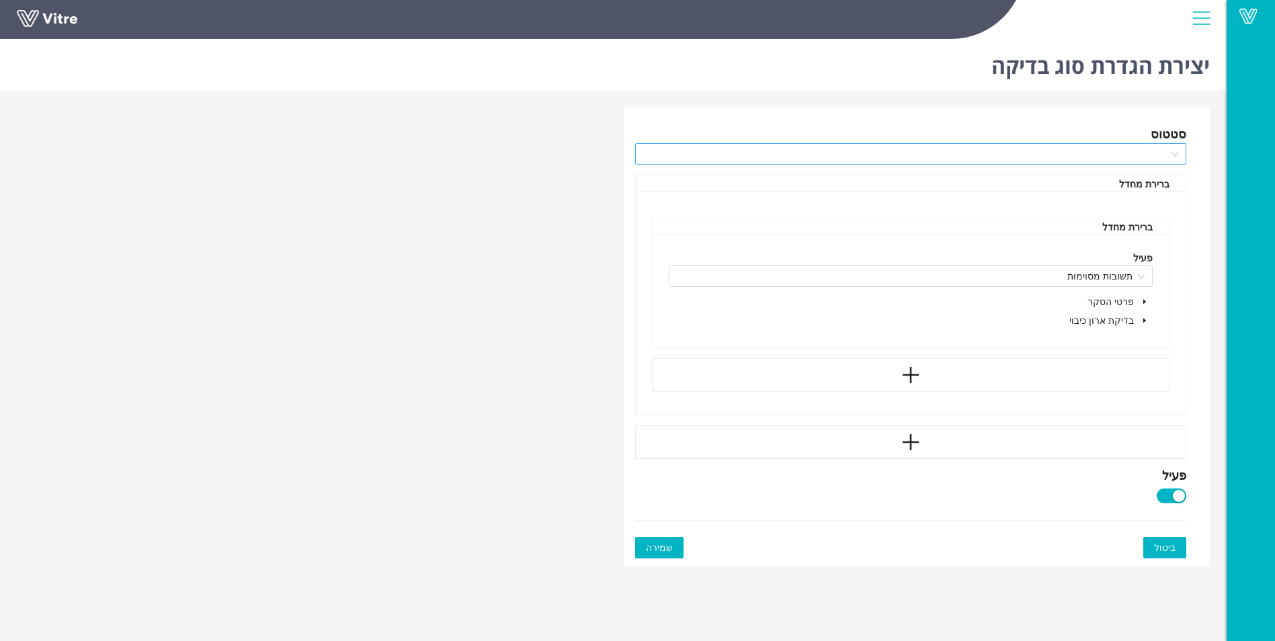
click at [1173, 144] on div at bounding box center [911, 154] width 552 height 22
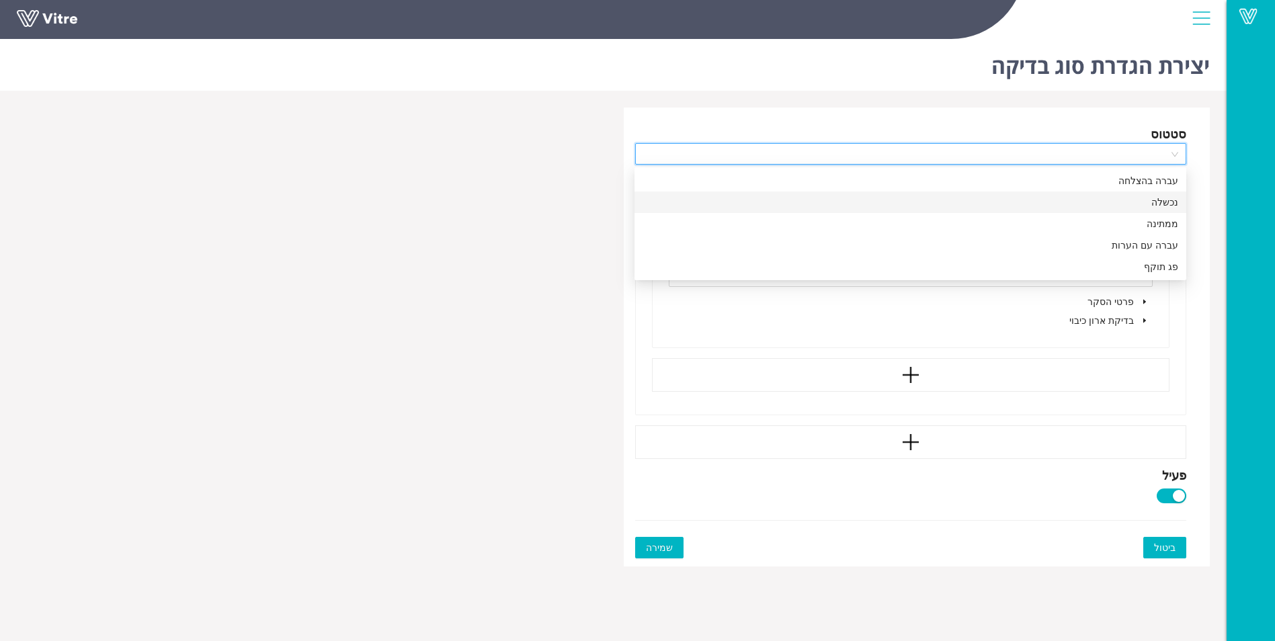
click at [1177, 202] on div "נכשלה" at bounding box center [911, 202] width 536 height 15
click at [1175, 155] on span "נכשלה" at bounding box center [911, 154] width 536 height 20
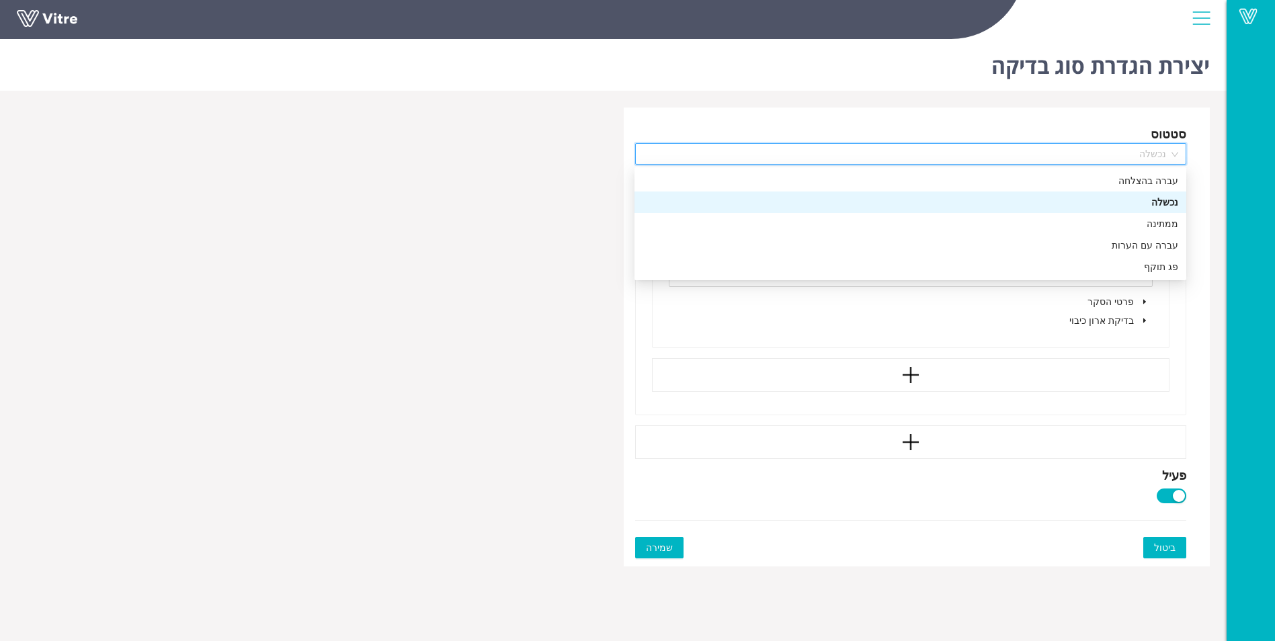
click at [1175, 155] on span "נכשלה" at bounding box center [911, 154] width 536 height 20
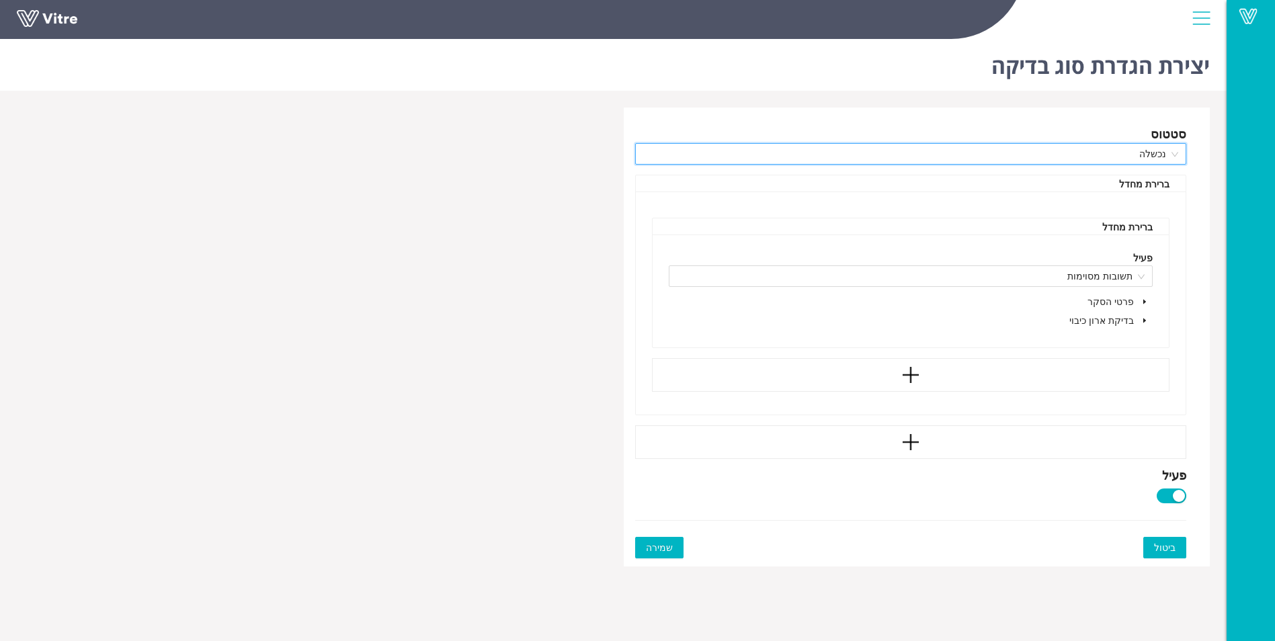
click at [1141, 320] on icon "caret-down" at bounding box center [1144, 320] width 7 height 7
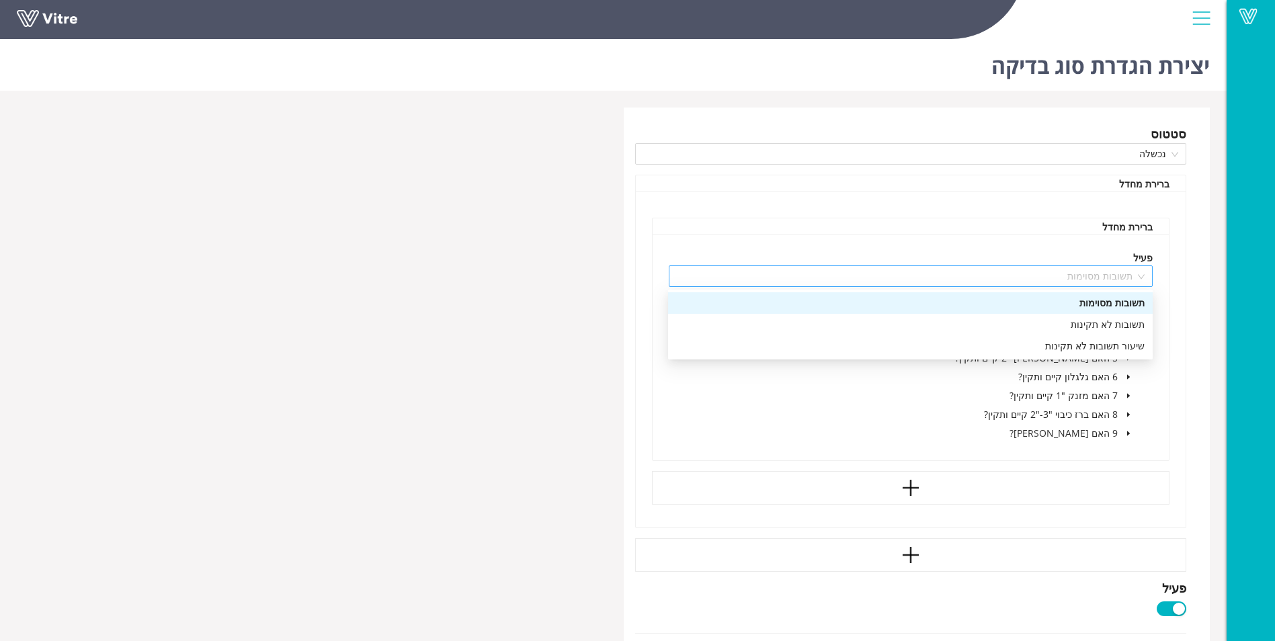
click at [1143, 274] on span "תשובות מסוימות" at bounding box center [911, 276] width 468 height 20
click at [1140, 324] on div "תשובות לא תקינות" at bounding box center [910, 324] width 468 height 15
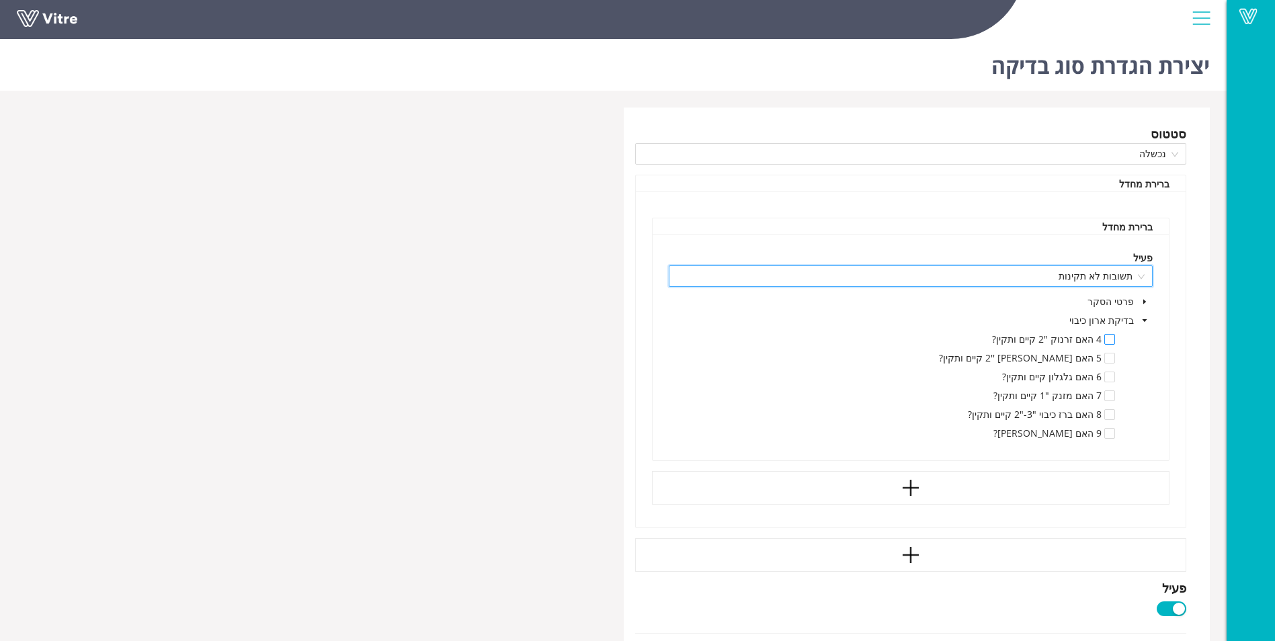
click at [1112, 337] on span at bounding box center [1109, 339] width 11 height 11
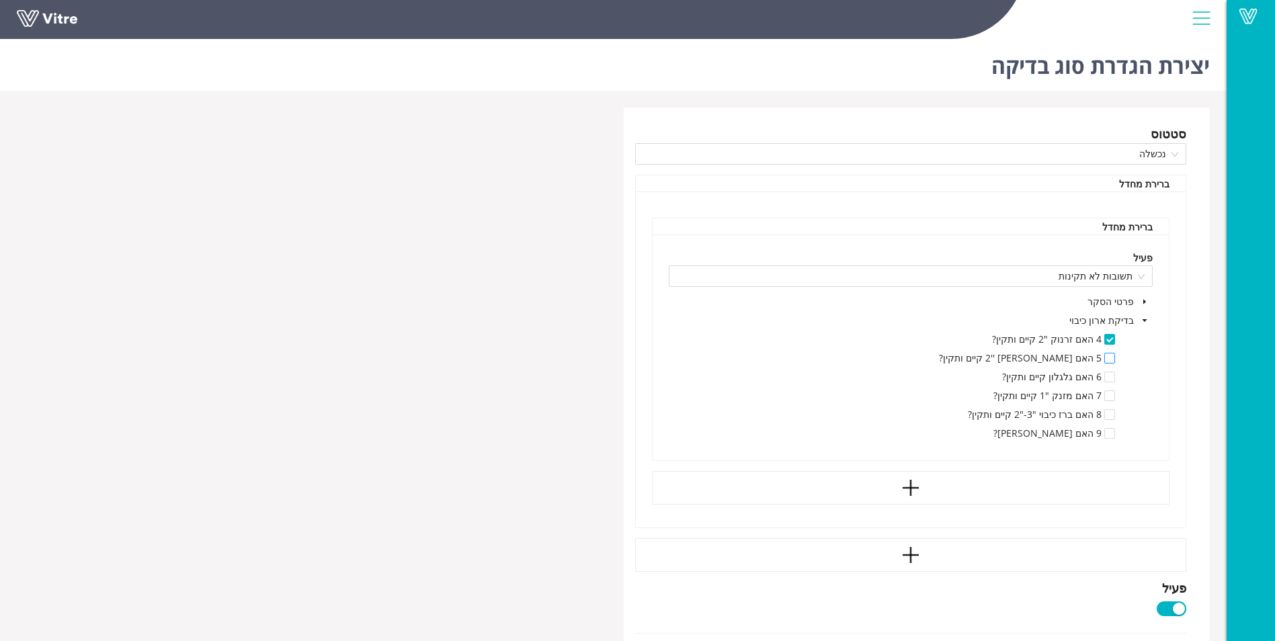
click at [1110, 354] on span at bounding box center [1109, 358] width 11 height 11
click at [1108, 378] on span at bounding box center [1109, 377] width 11 height 11
click at [1108, 395] on span at bounding box center [1109, 395] width 11 height 11
click at [1111, 415] on span at bounding box center [1109, 414] width 11 height 11
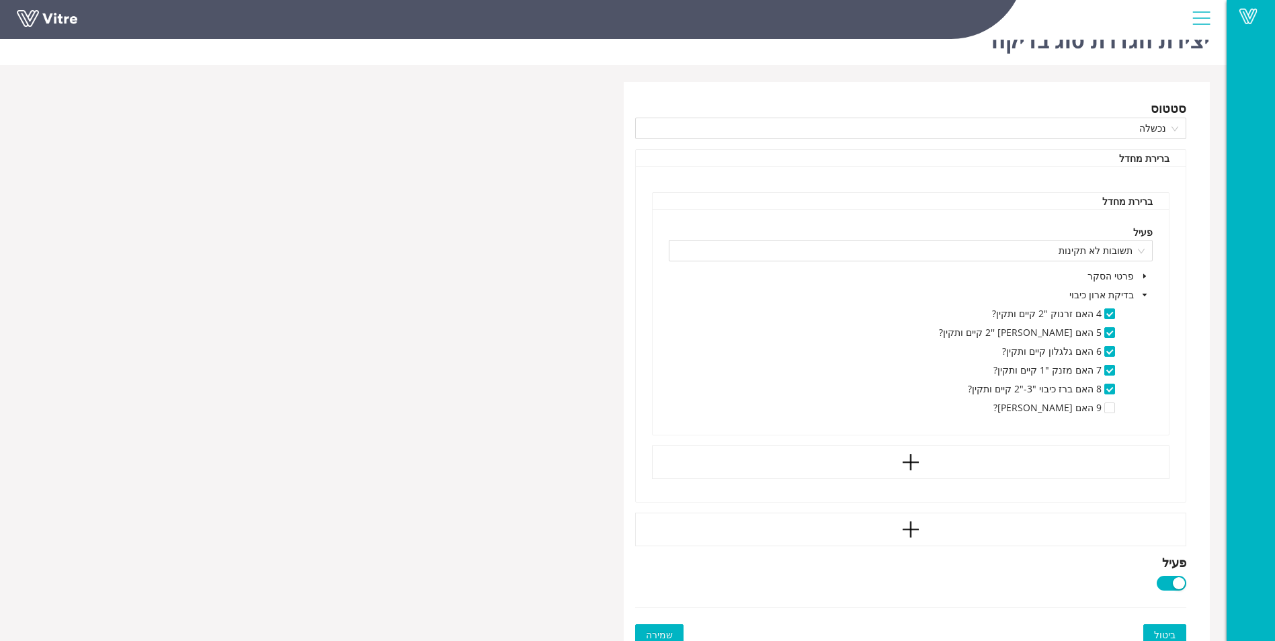
scroll to position [38, 0]
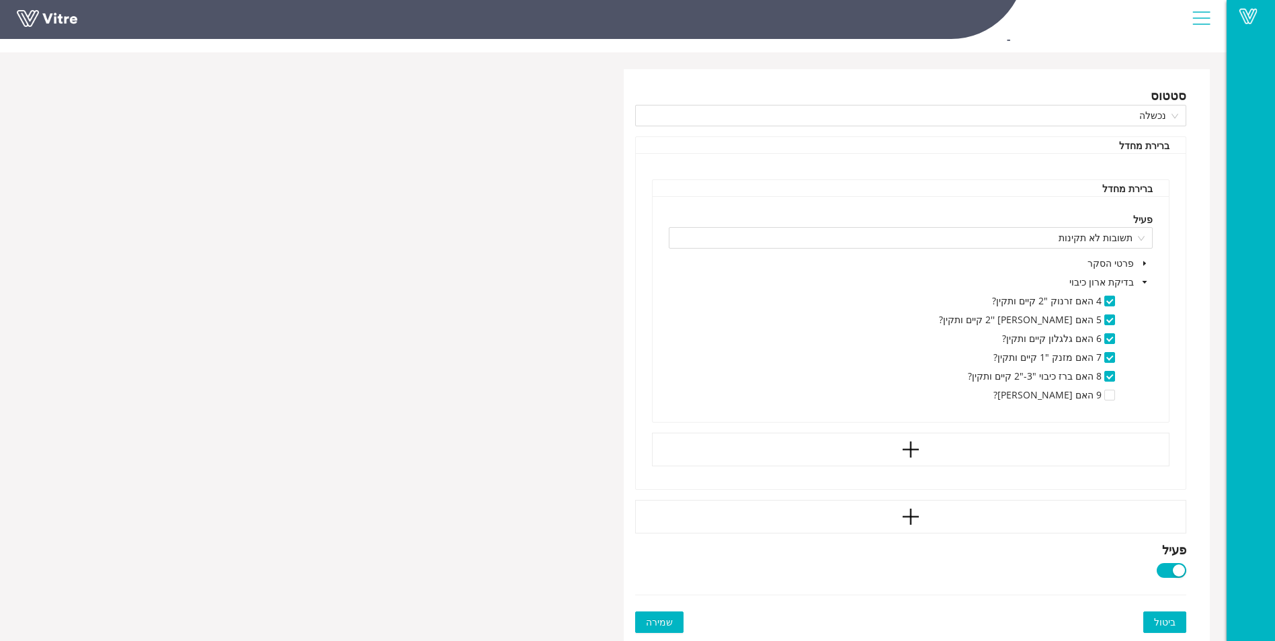
click at [657, 617] on span "שמירה" at bounding box center [659, 622] width 27 height 15
click at [662, 624] on span "שמירה" at bounding box center [659, 622] width 27 height 15
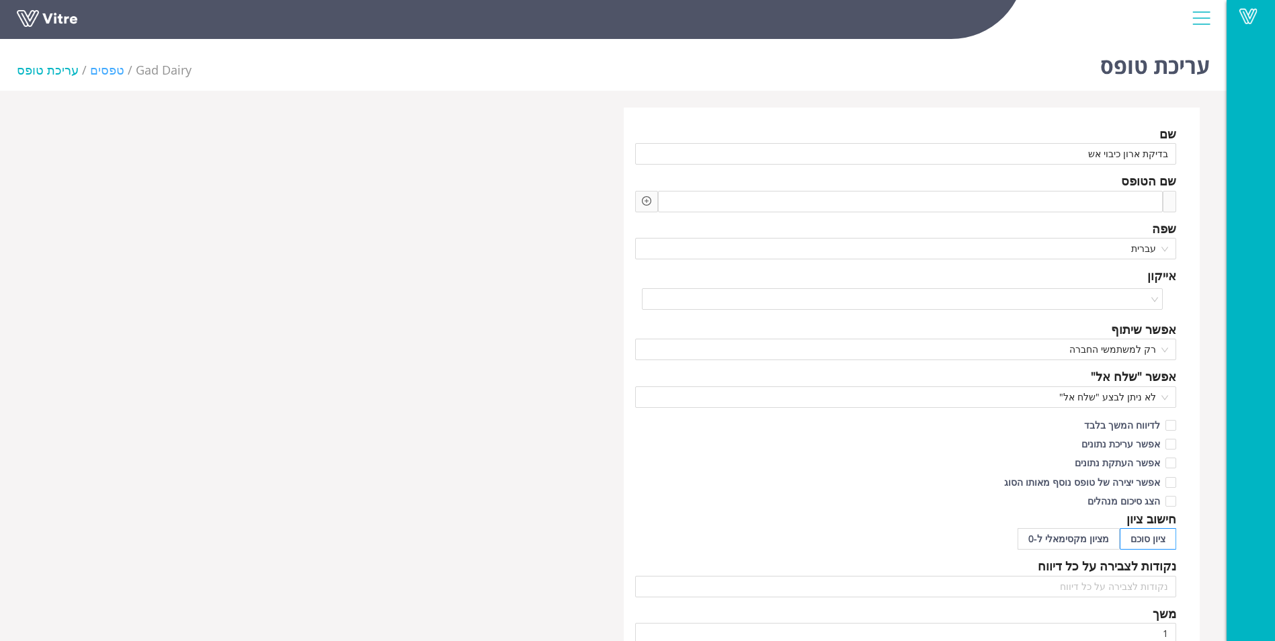
click at [96, 71] on link "טפסים" at bounding box center [107, 70] width 34 height 16
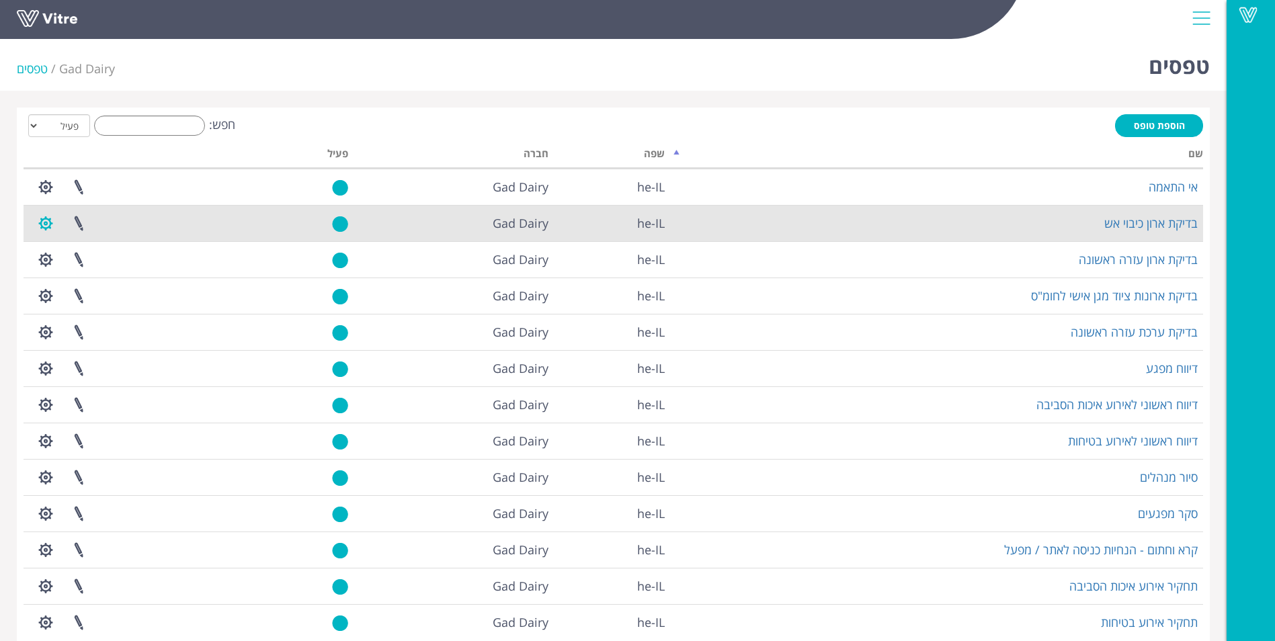
click at [47, 216] on button "button" at bounding box center [46, 224] width 34 height 36
click at [78, 272] on link "הגדרת משתמשים" at bounding box center [83, 272] width 106 height 17
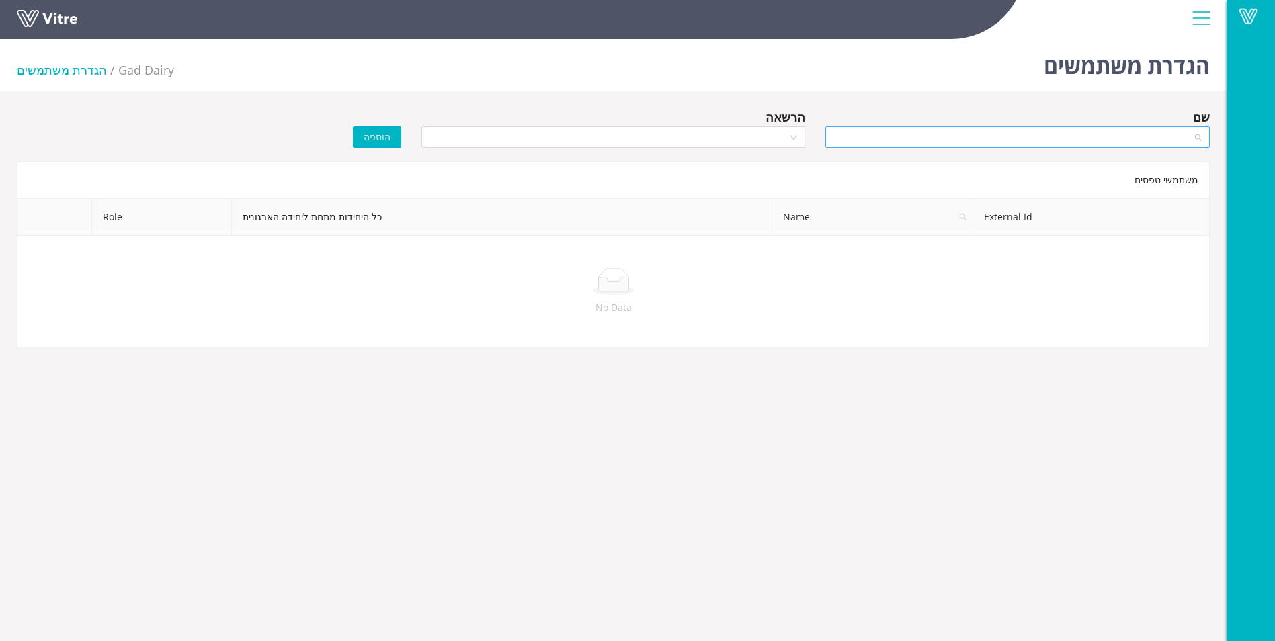
click at [843, 128] on input "search" at bounding box center [1012, 137] width 359 height 20
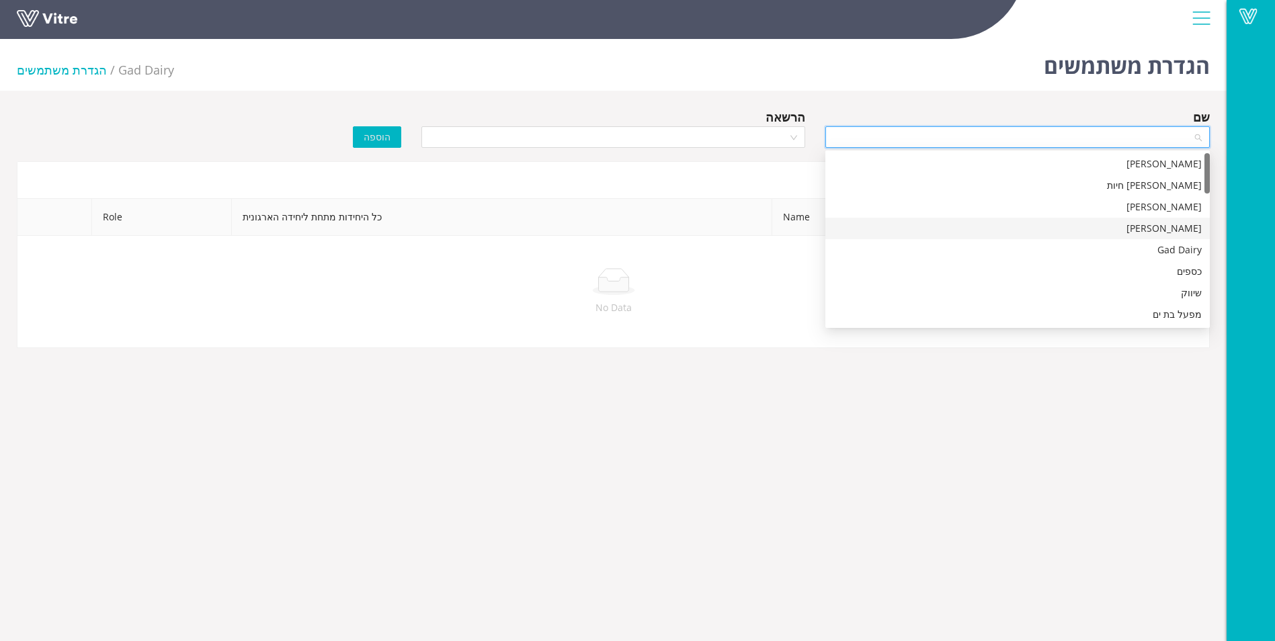
click at [1184, 226] on div "[PERSON_NAME]" at bounding box center [1017, 228] width 368 height 15
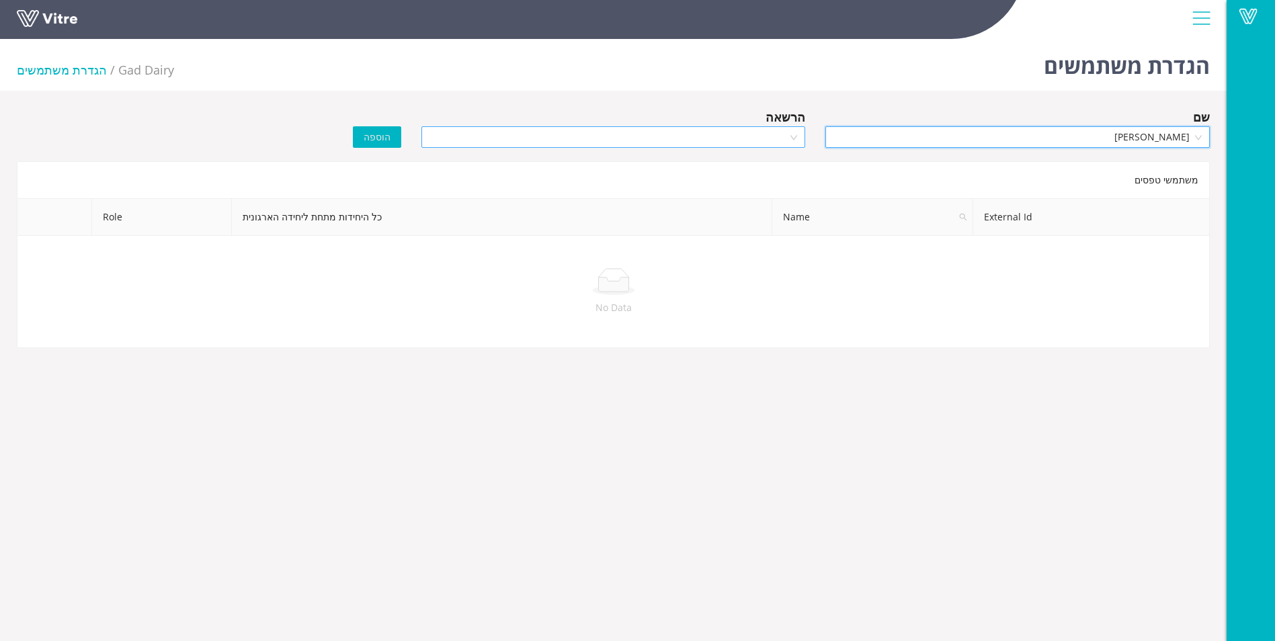
click at [782, 136] on input "search" at bounding box center [608, 137] width 359 height 20
click at [784, 160] on div "Owner" at bounding box center [613, 164] width 368 height 15
click at [384, 137] on span "הוספה" at bounding box center [377, 137] width 27 height 15
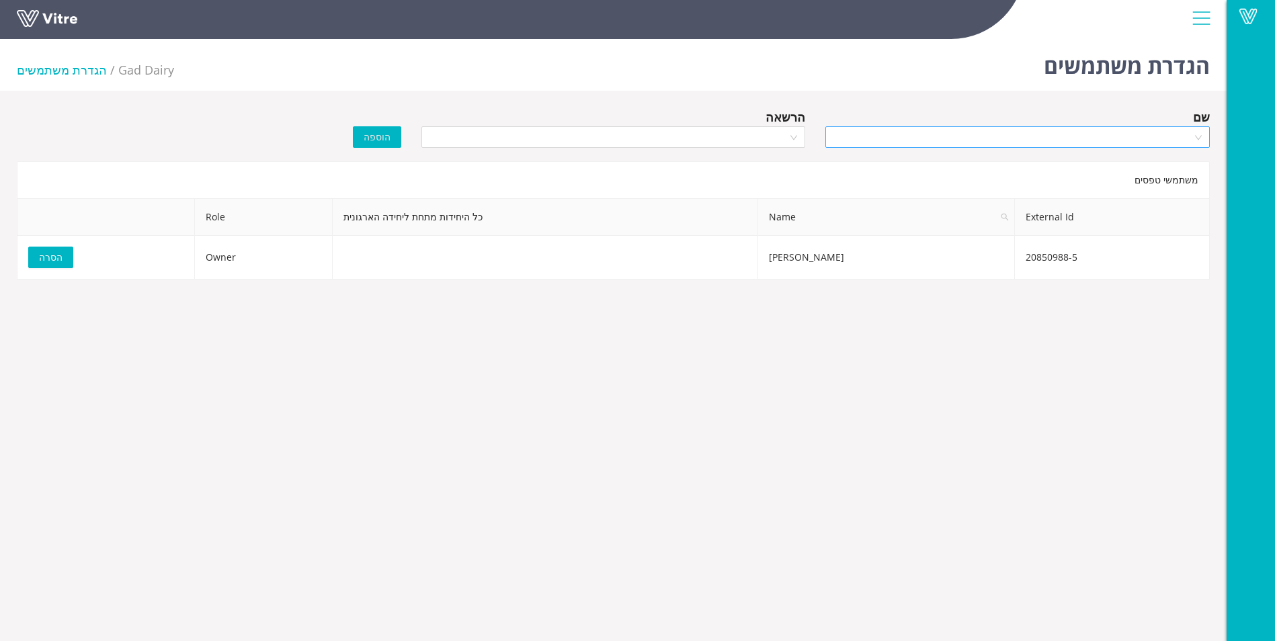
click at [1106, 136] on input "search" at bounding box center [1012, 137] width 359 height 20
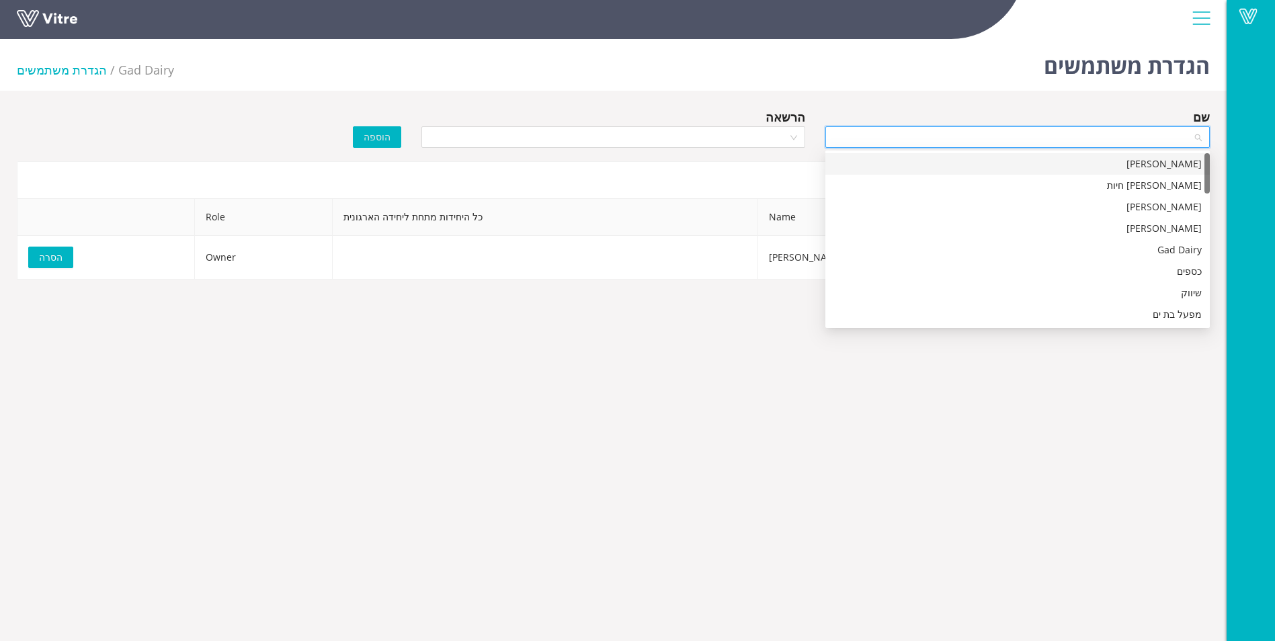
click at [1170, 166] on div "[PERSON_NAME]" at bounding box center [1017, 164] width 368 height 15
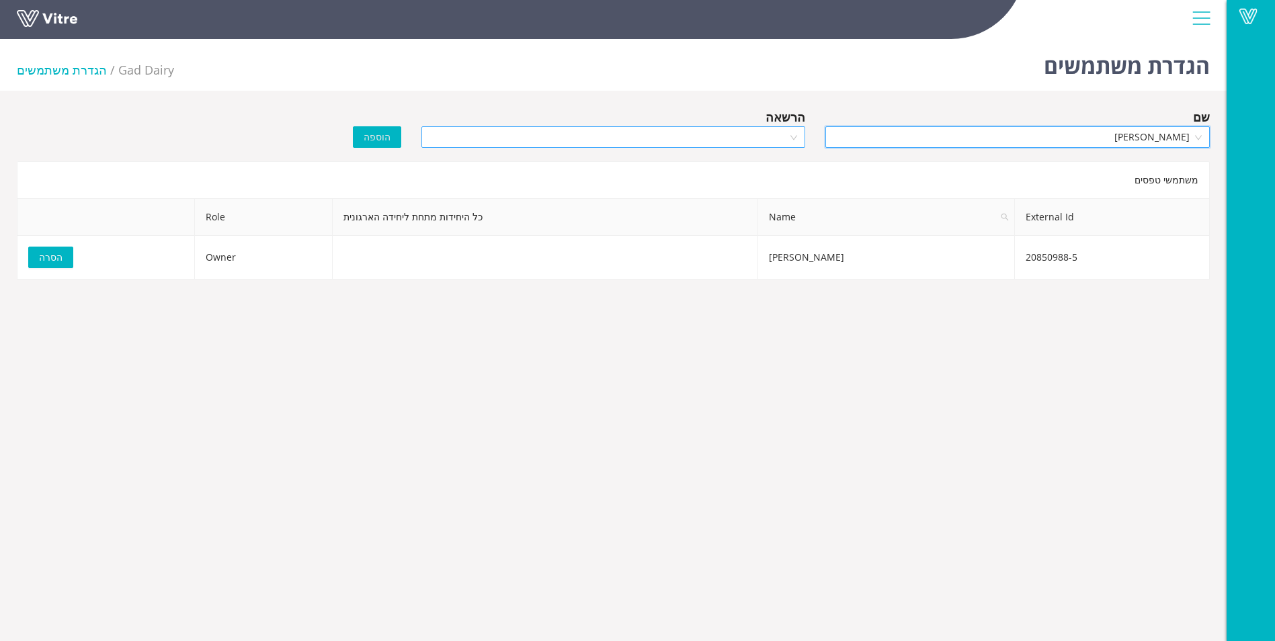
click at [657, 142] on input "search" at bounding box center [608, 137] width 359 height 20
click at [698, 164] on div "Owner" at bounding box center [613, 164] width 368 height 15
click at [395, 136] on button "הוספה" at bounding box center [377, 137] width 48 height 22
